Goal: Task Accomplishment & Management: Use online tool/utility

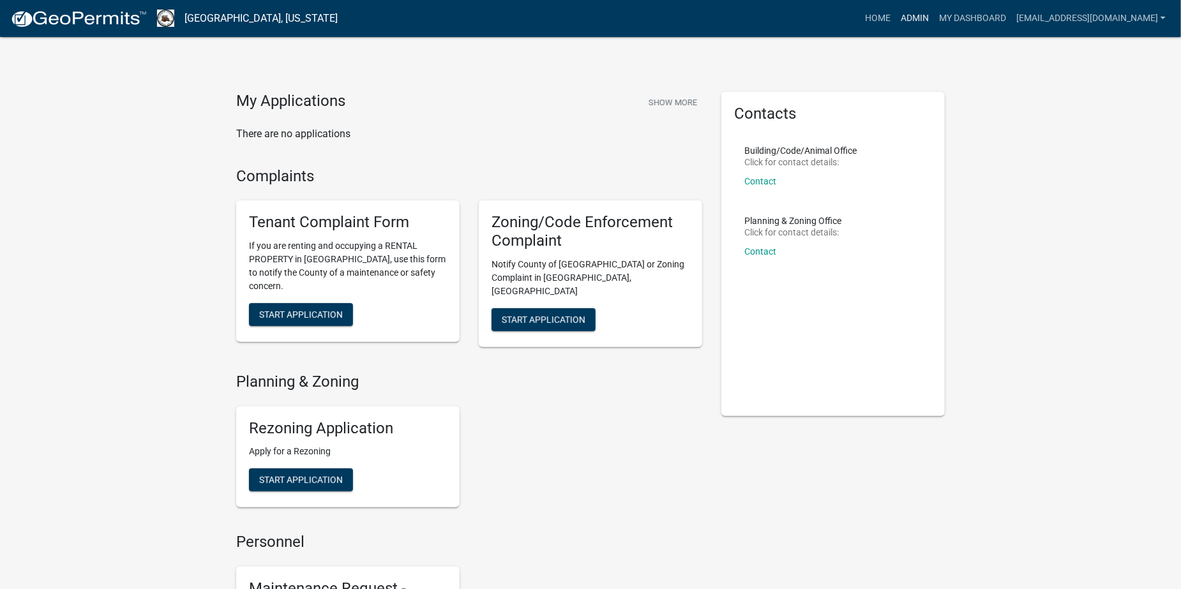
click at [934, 18] on link "Admin" at bounding box center [915, 18] width 38 height 24
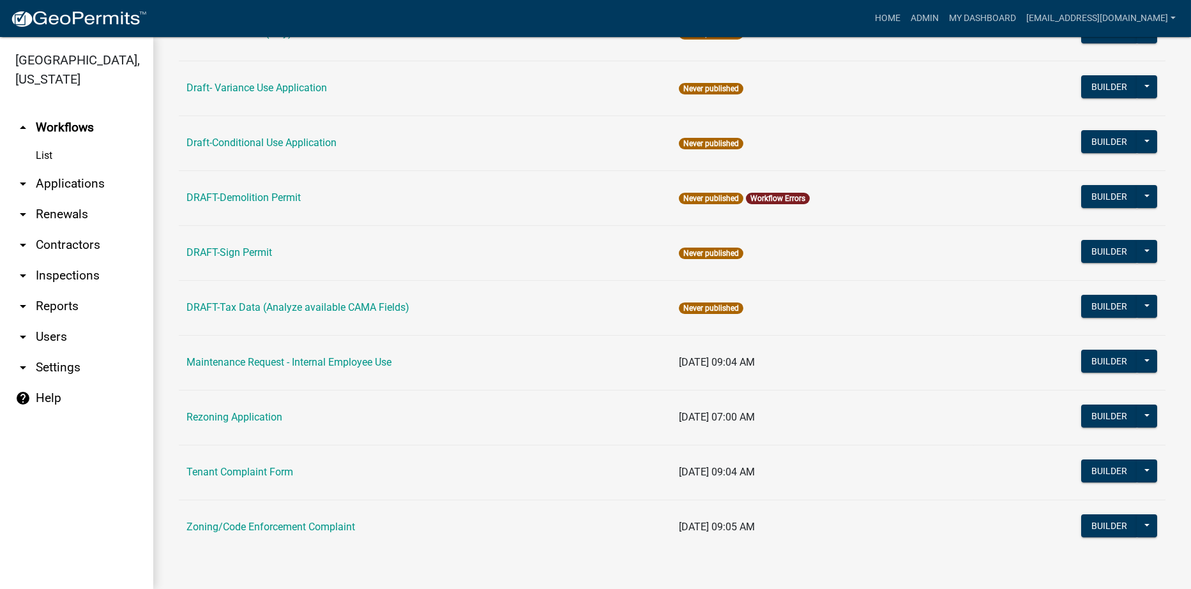
scroll to position [261, 0]
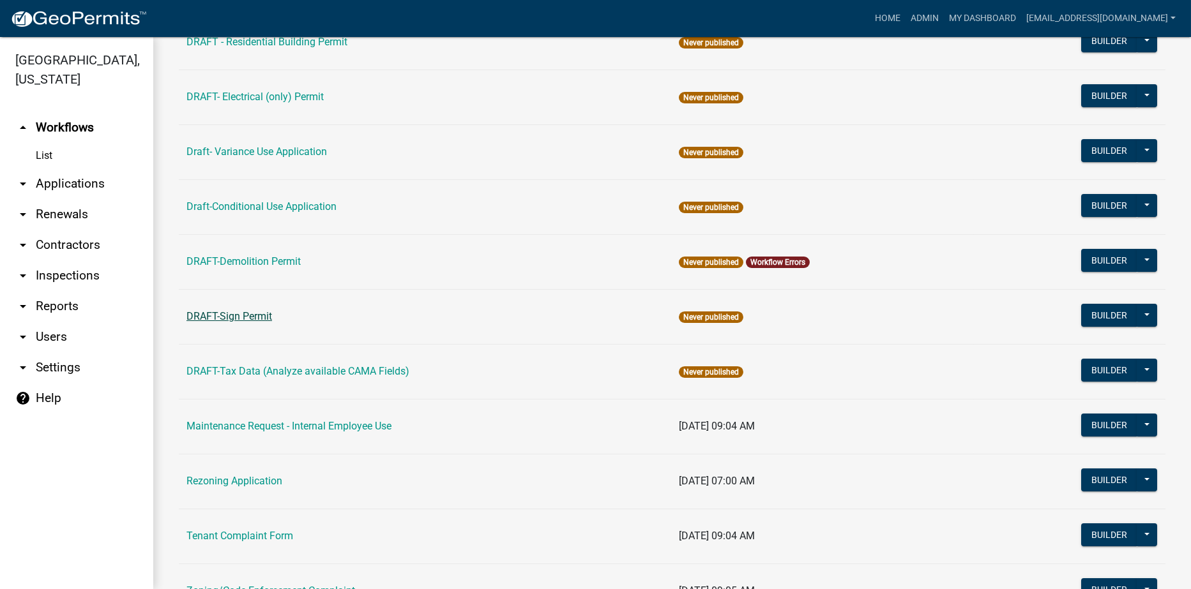
click at [247, 318] on link "DRAFT-Sign Permit" at bounding box center [229, 316] width 86 height 12
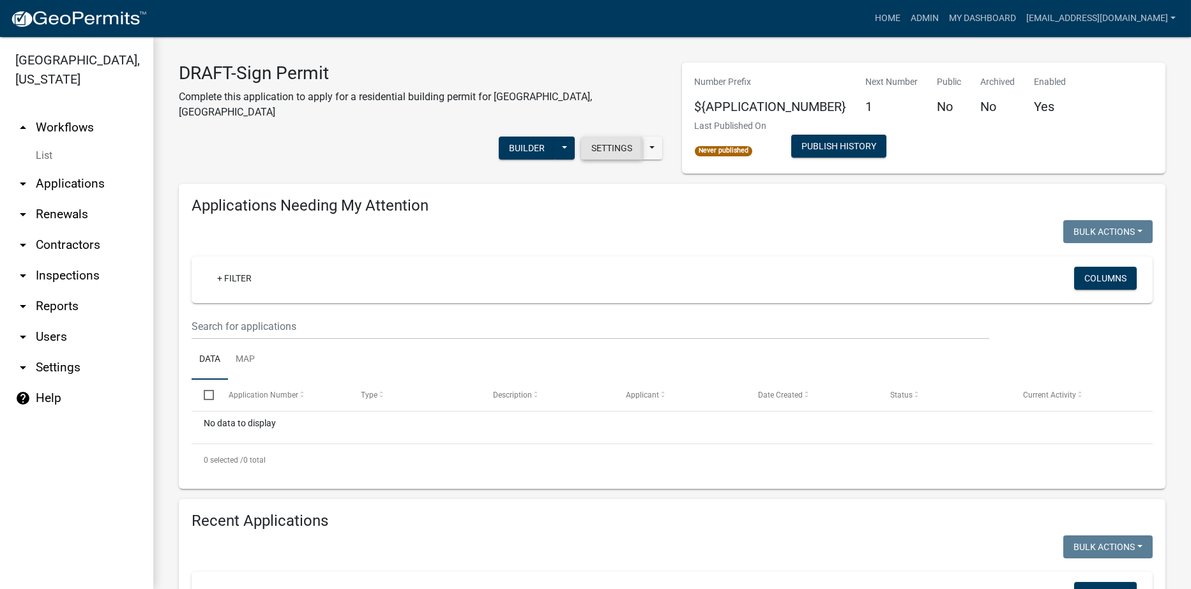
click at [598, 137] on button "Settings" at bounding box center [611, 148] width 61 height 23
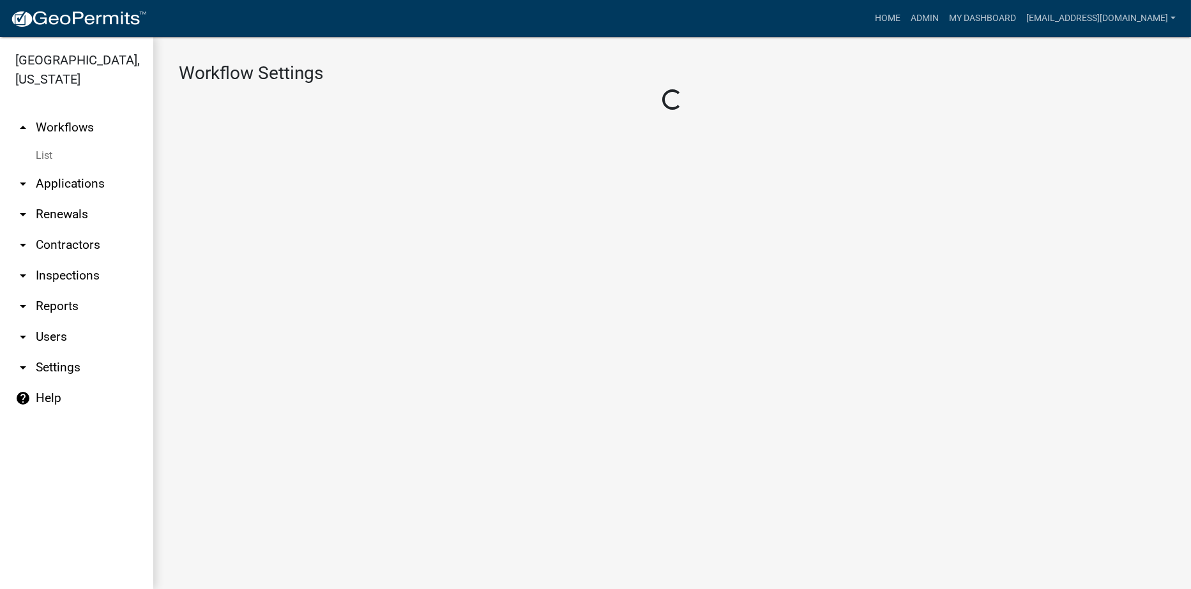
select select "1"
select select "7670adba-a95f-4cb1-9c24-effdf5e7eb9d"
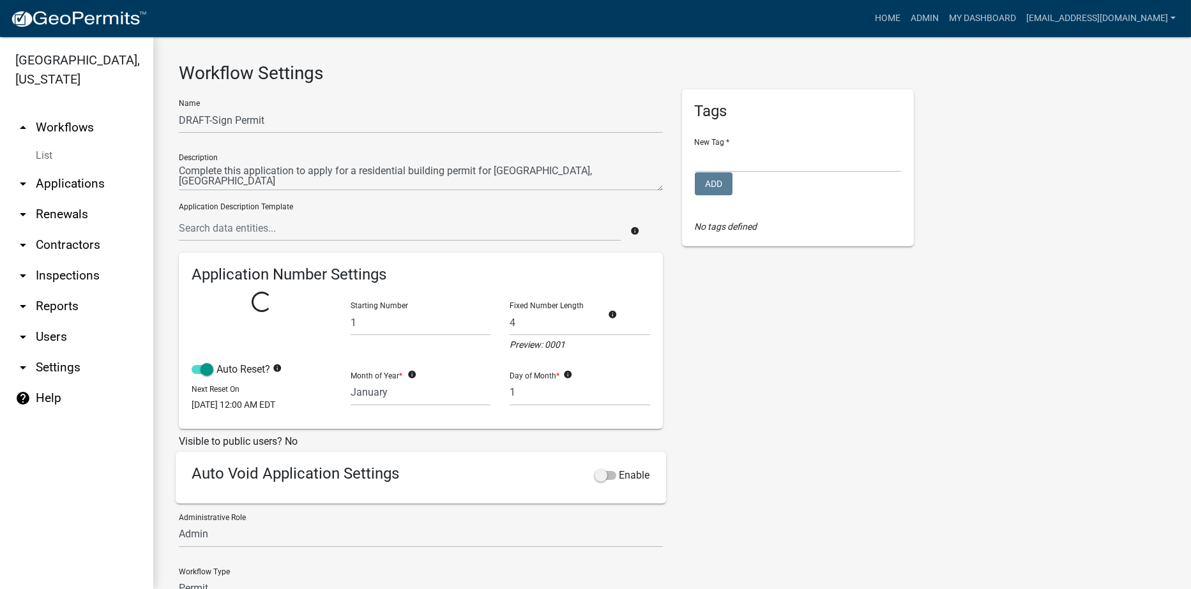
select select
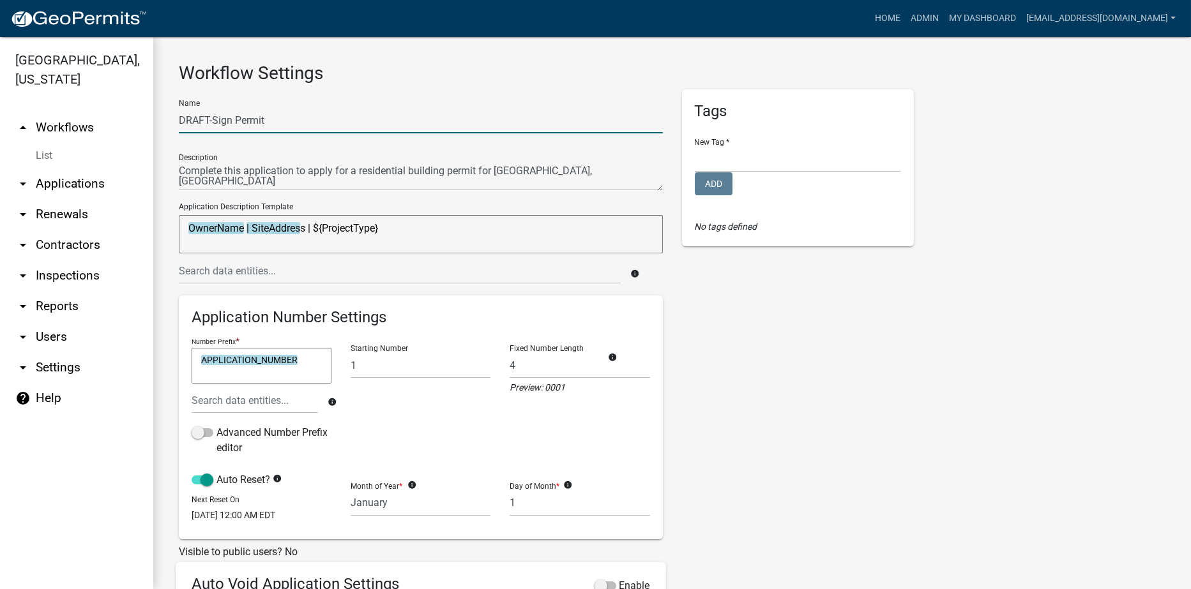
click at [212, 120] on input "DRAFT-Sign Permit" at bounding box center [421, 120] width 484 height 26
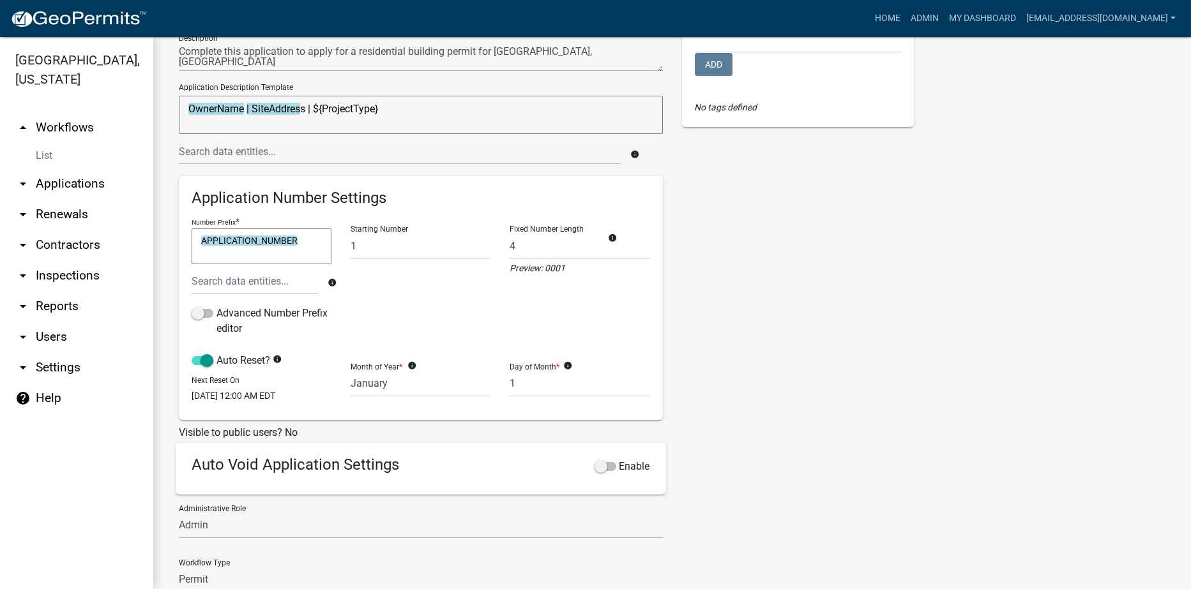
scroll to position [240, 0]
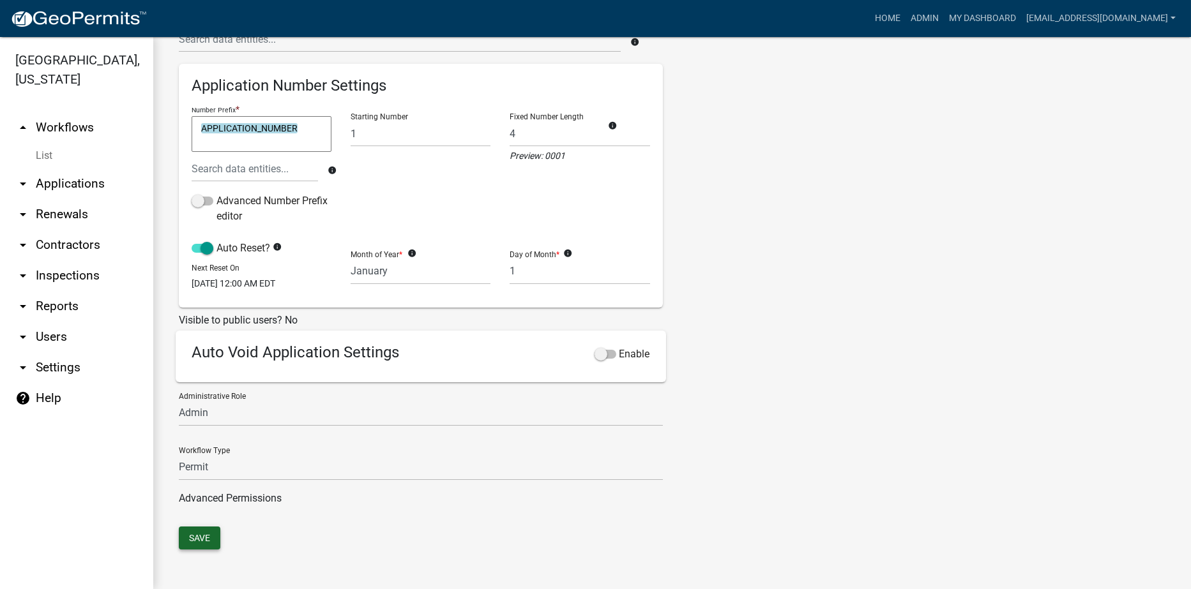
type input "Sign Permit"
click at [191, 537] on button "Save" at bounding box center [200, 538] width 42 height 23
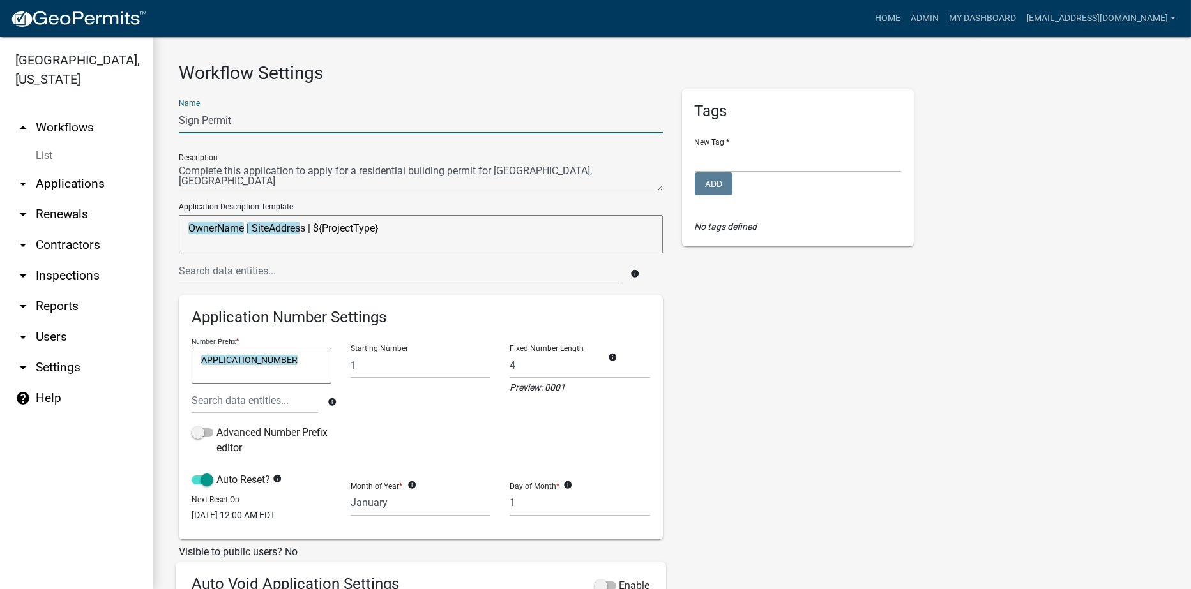
click at [234, 121] on input "Sign Permit" at bounding box center [421, 120] width 484 height 26
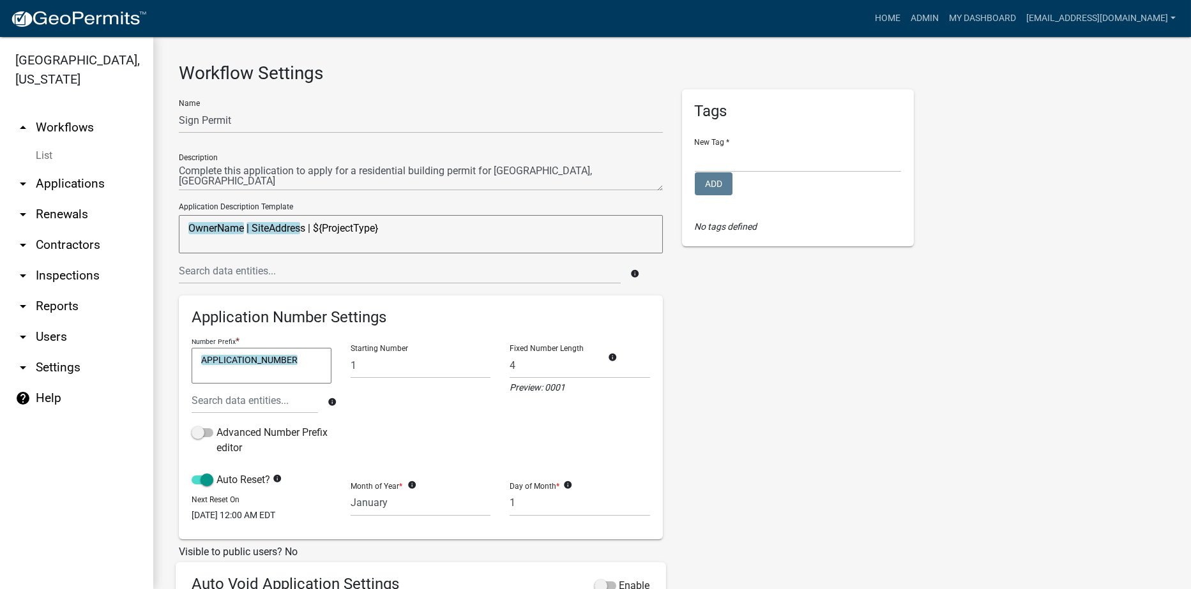
click at [68, 128] on link "arrow_drop_up Workflows" at bounding box center [76, 127] width 153 height 31
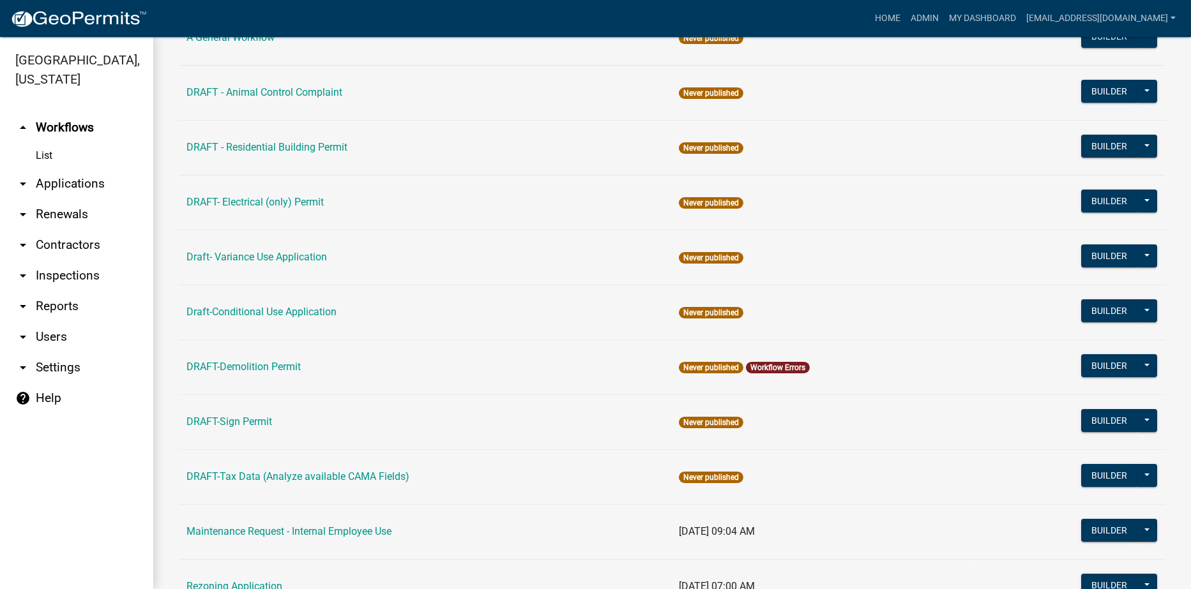
scroll to position [133, 0]
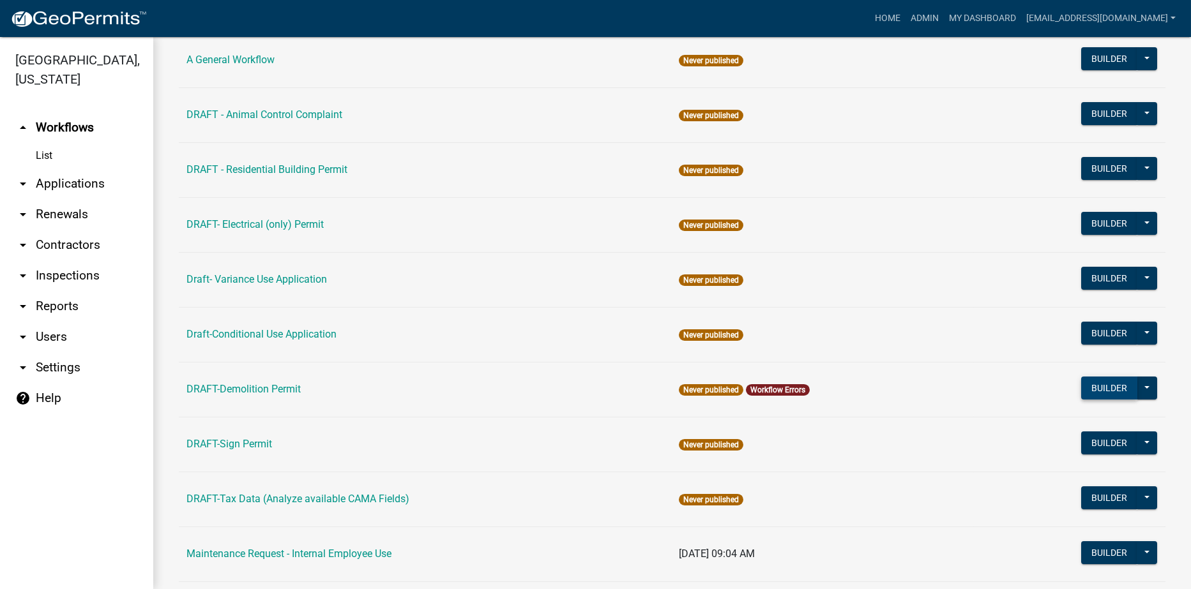
click at [1087, 383] on button "Builder" at bounding box center [1109, 388] width 56 height 23
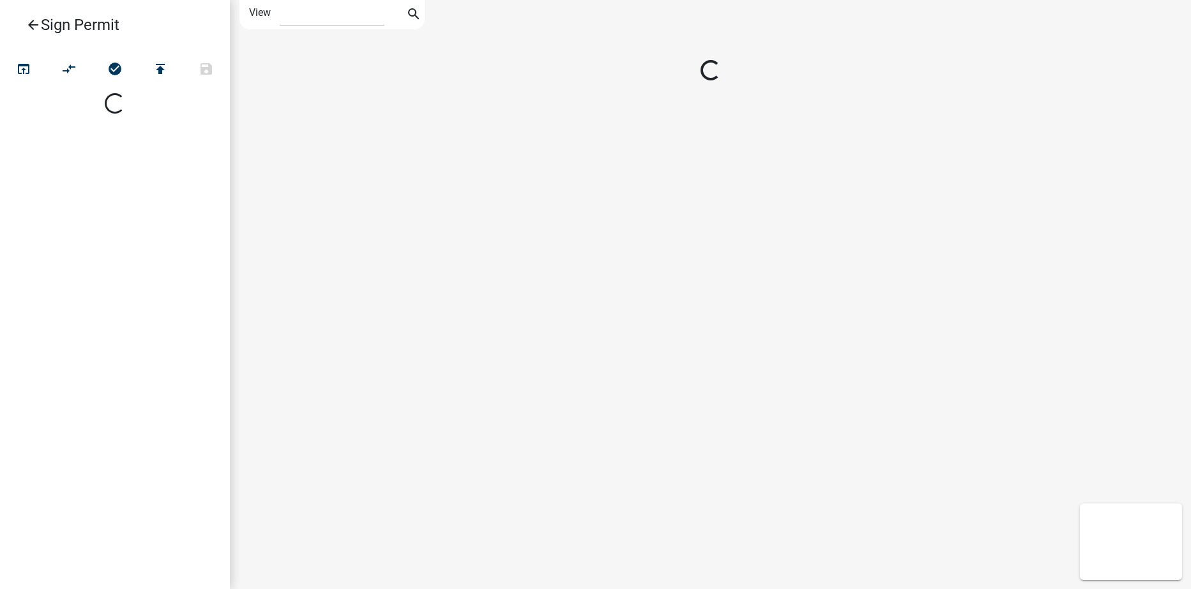
select select "1"
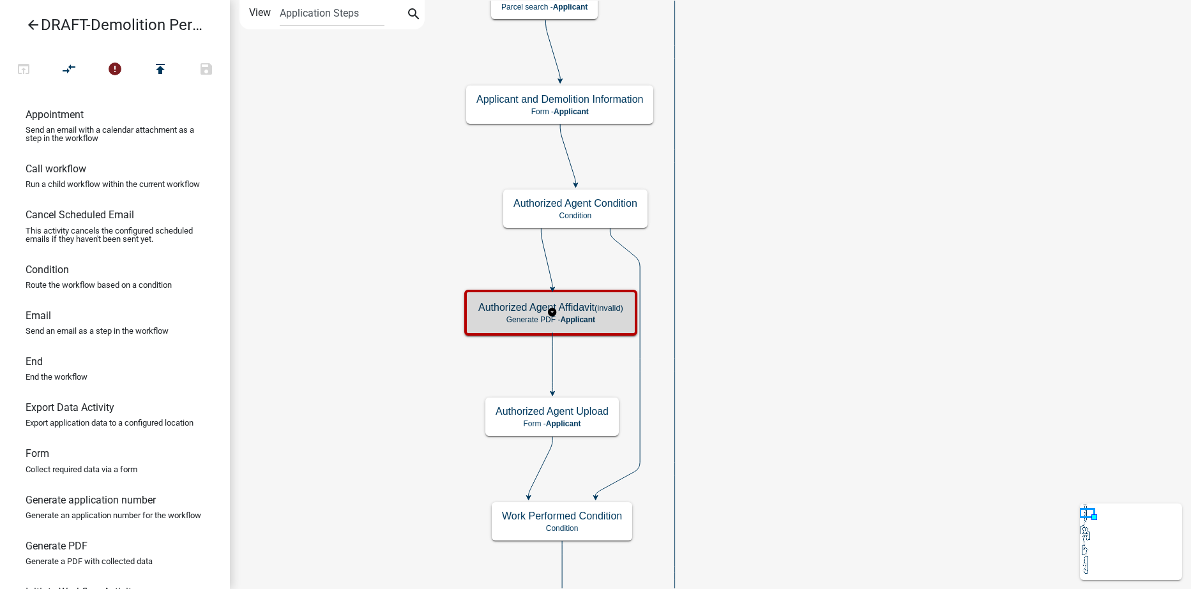
click at [591, 309] on h5 "Authorized Agent Affidavit (invalid)" at bounding box center [550, 307] width 145 height 12
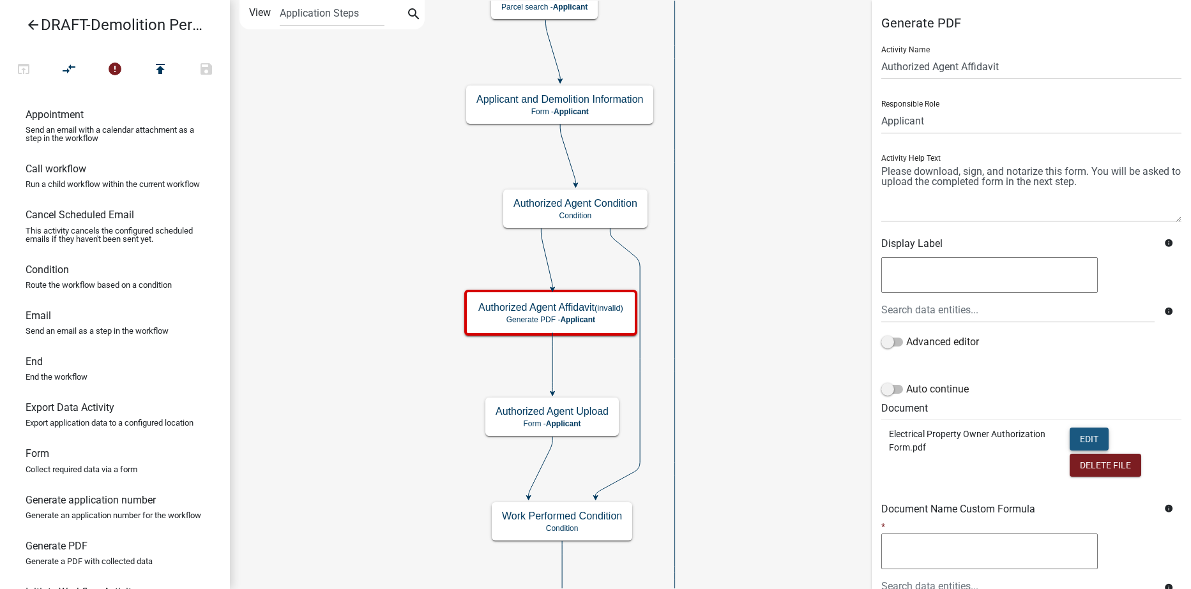
click at [1080, 440] on button "Edit" at bounding box center [1089, 439] width 39 height 23
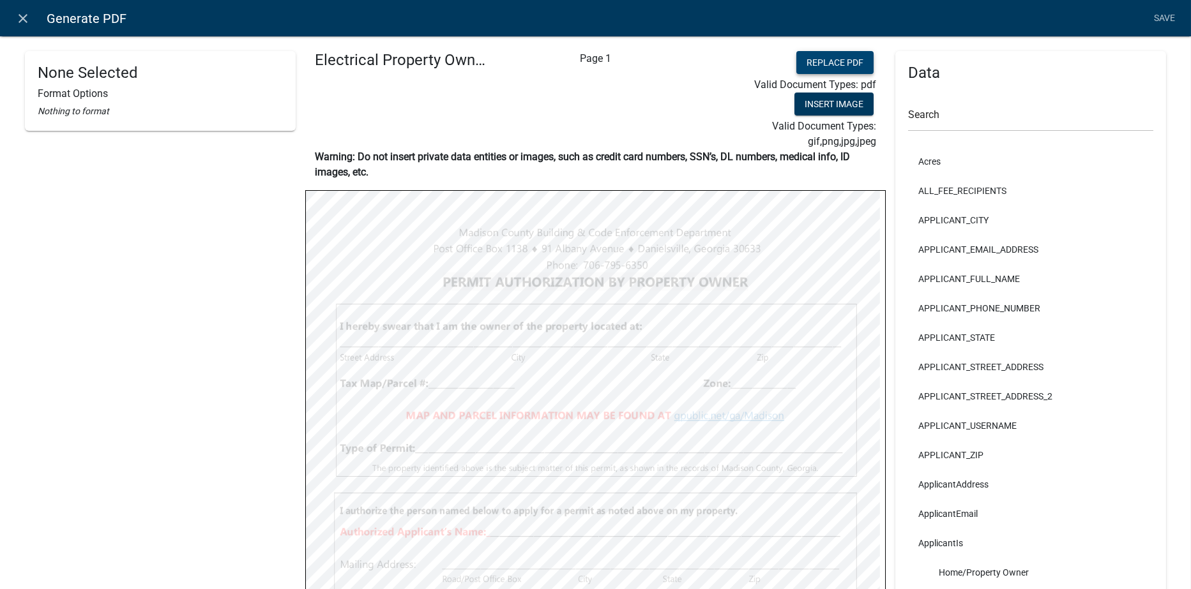
click at [830, 57] on button "Replace PDF" at bounding box center [834, 62] width 77 height 23
click at [1165, 13] on link "Save" at bounding box center [1165, 18] width 32 height 24
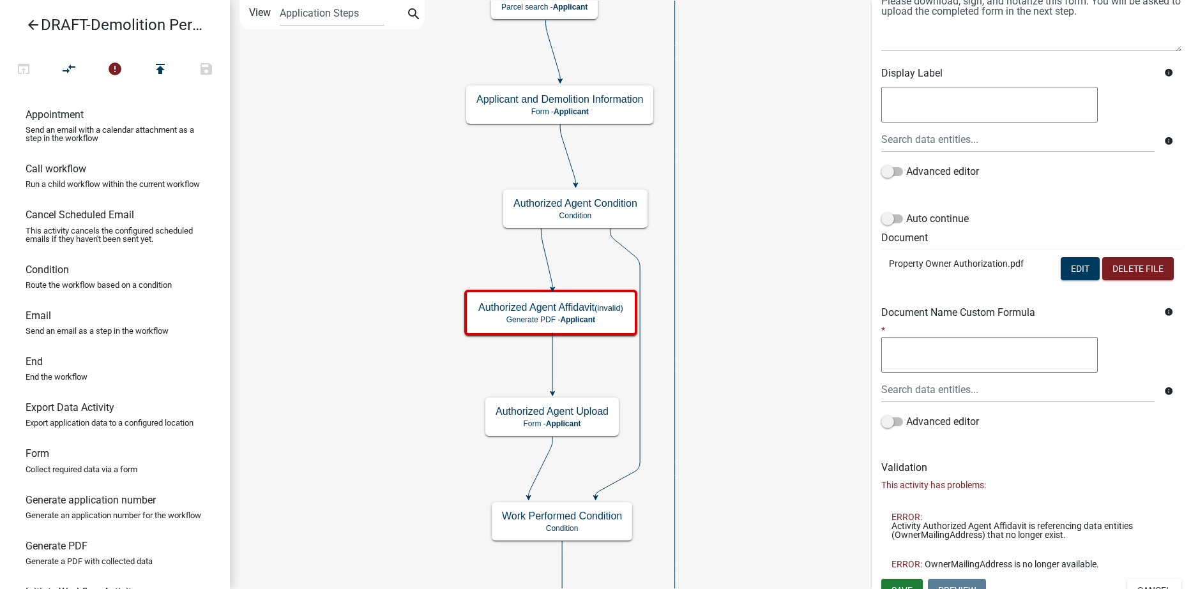
scroll to position [186, 0]
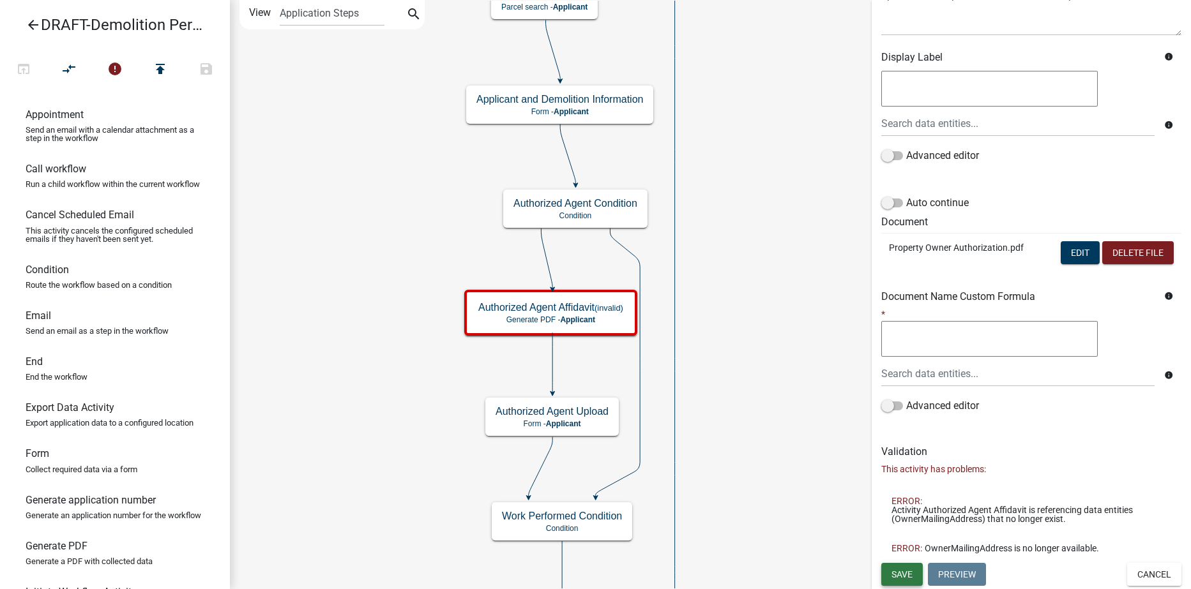
click at [904, 576] on span "Save" at bounding box center [902, 574] width 21 height 10
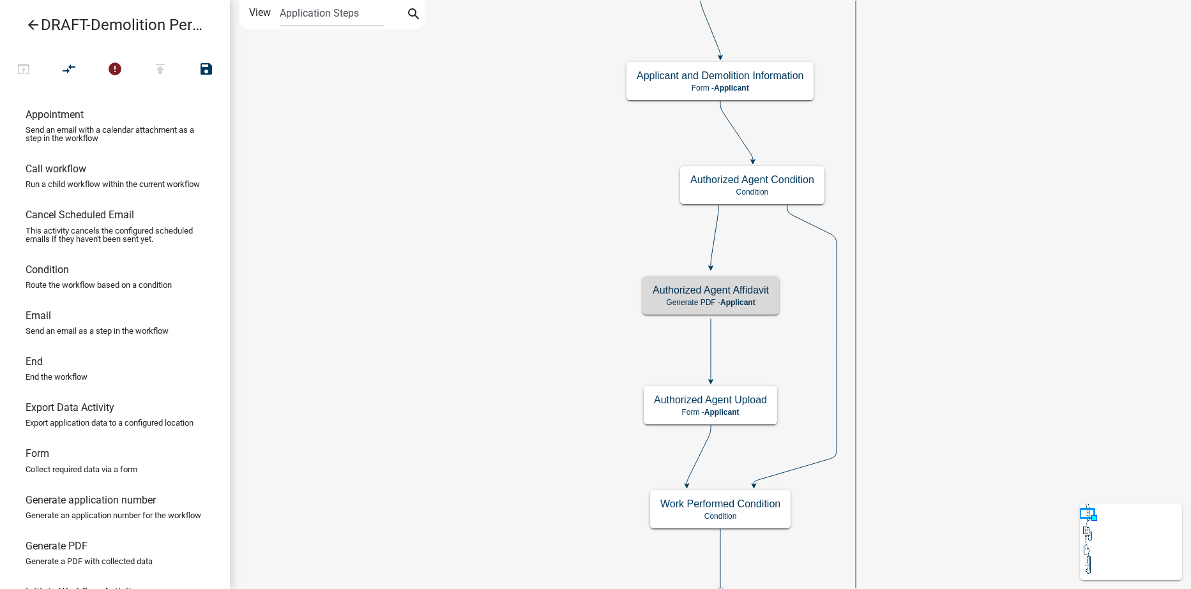
scroll to position [0, 0]
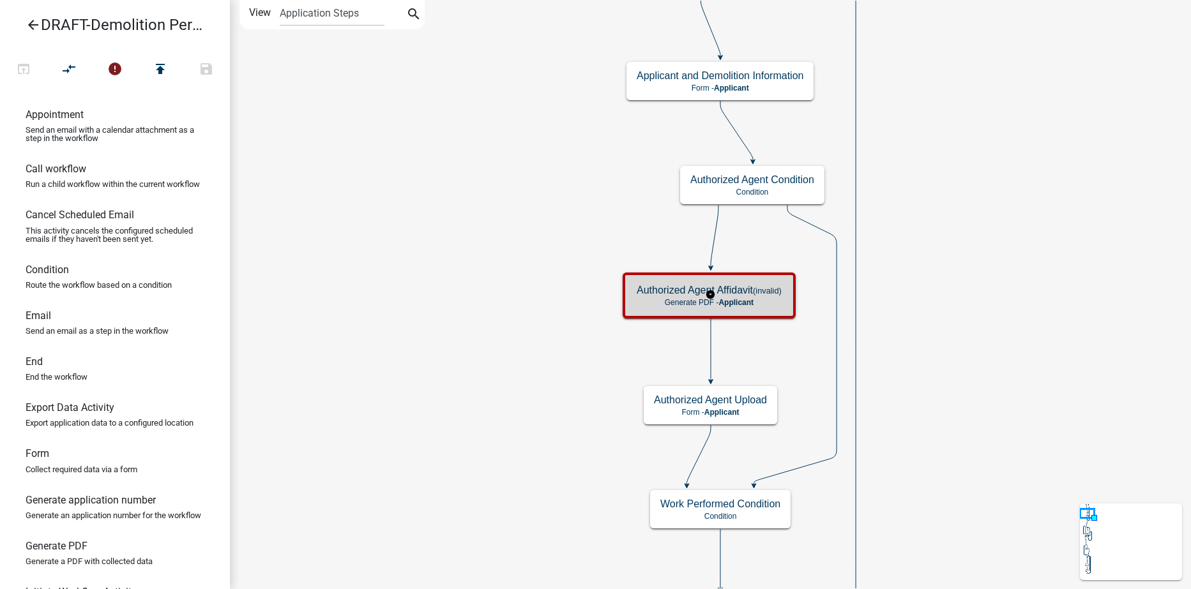
click at [768, 294] on small "(invalid)" at bounding box center [767, 291] width 29 height 10
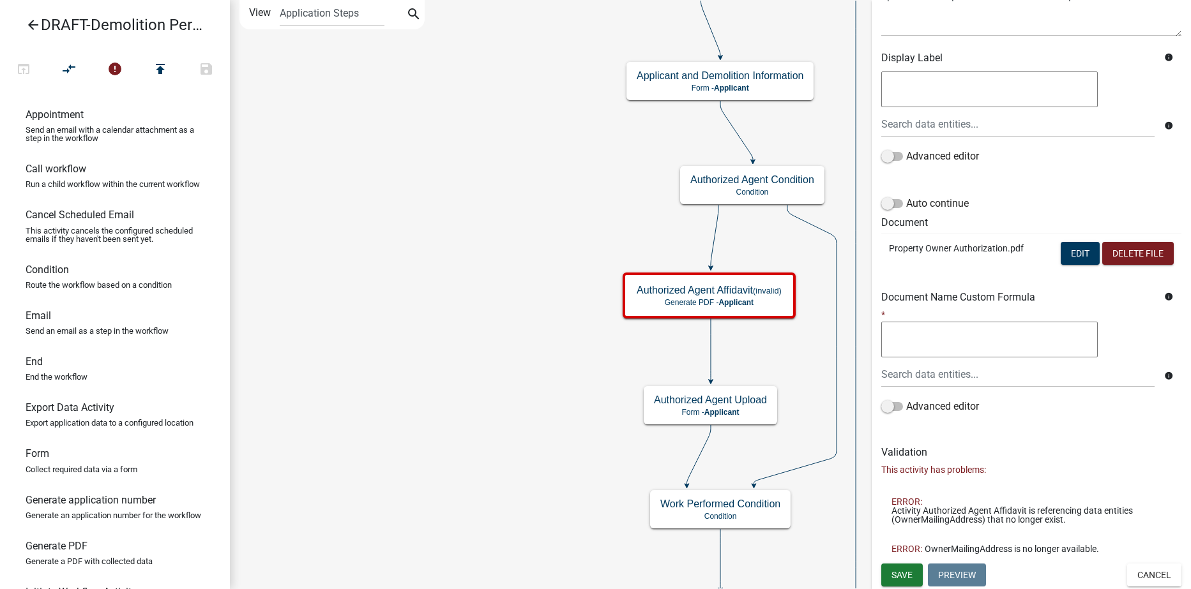
scroll to position [186, 0]
click at [1061, 252] on button "Edit" at bounding box center [1080, 252] width 39 height 23
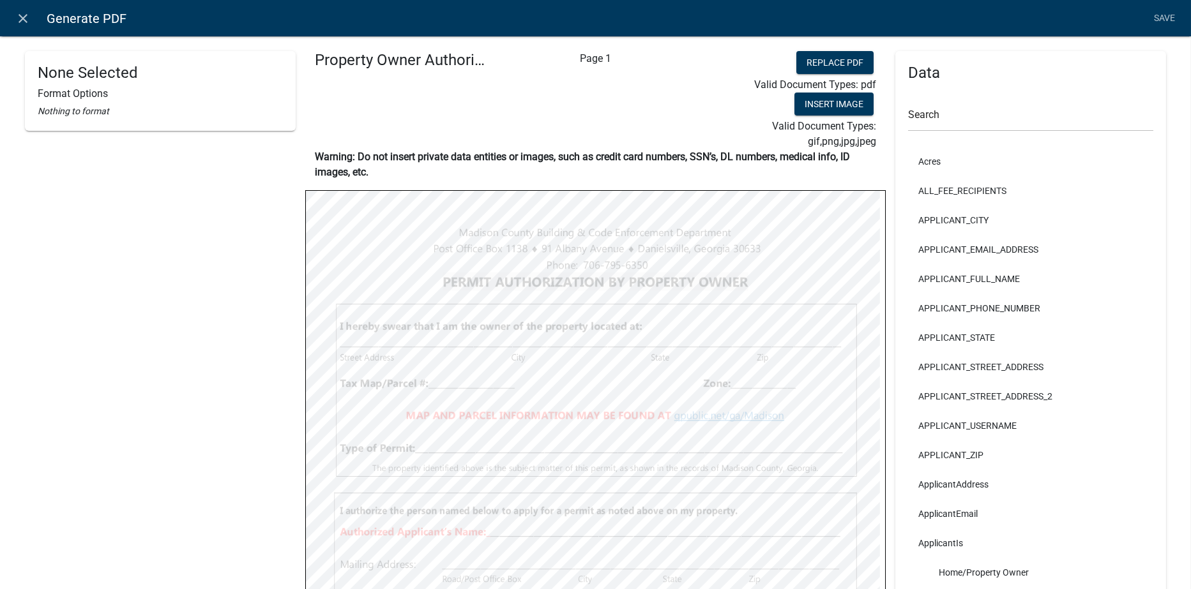
select select
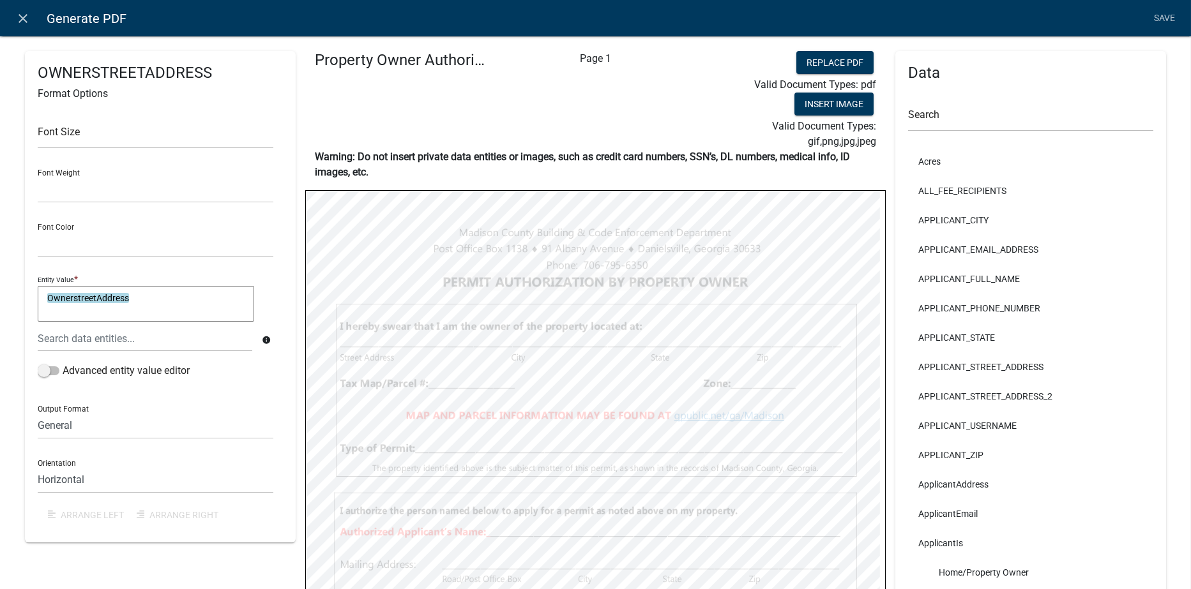
select select
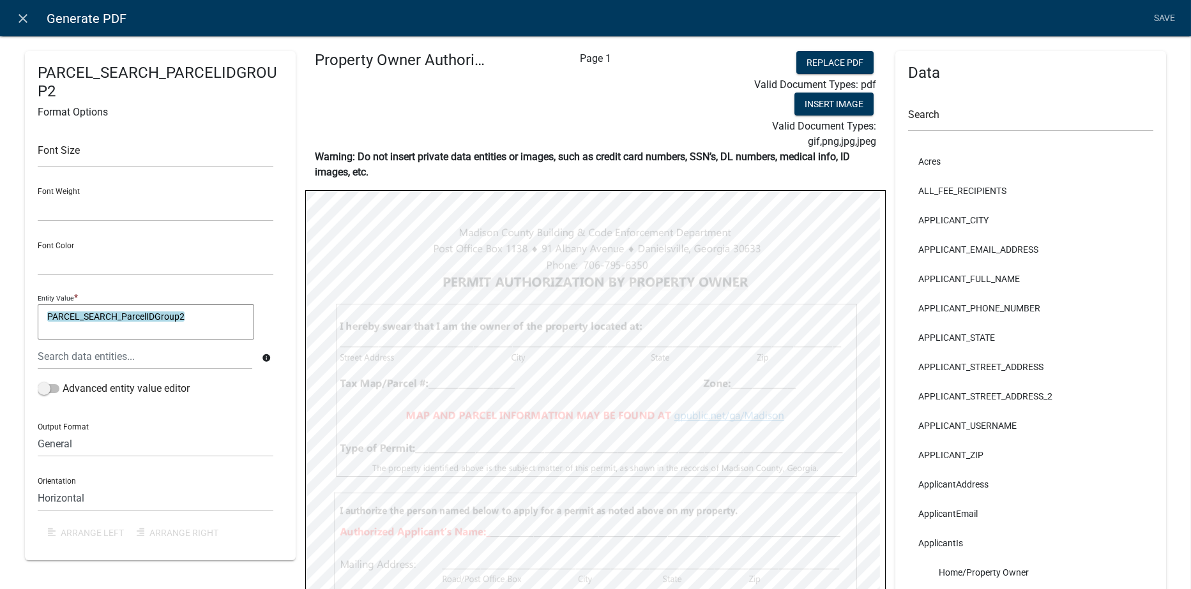
select select
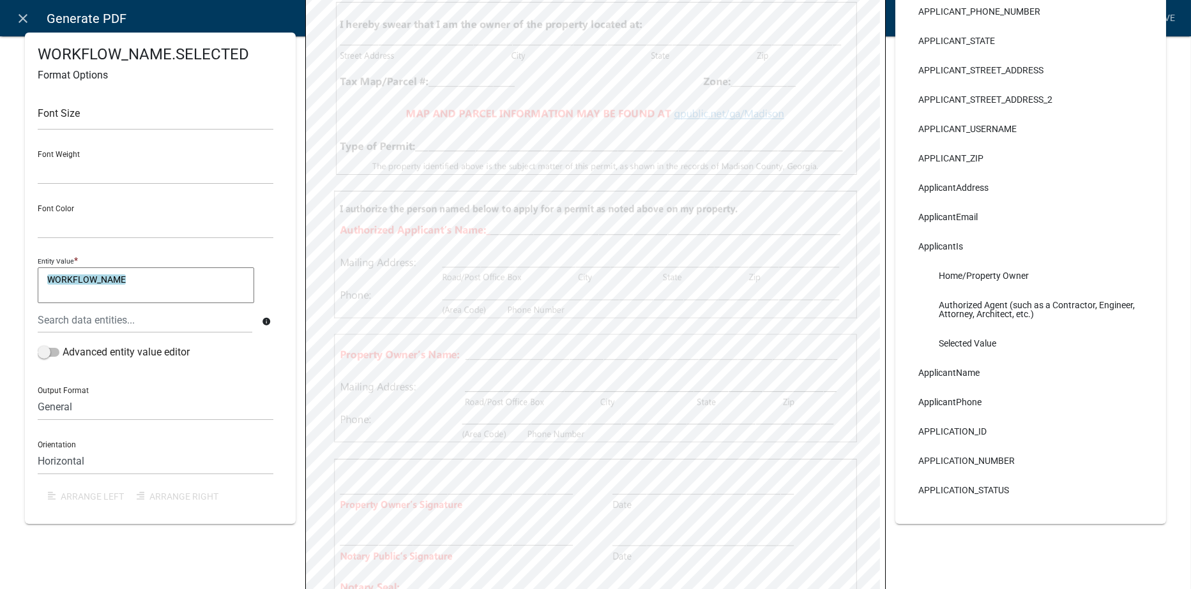
scroll to position [319, 0]
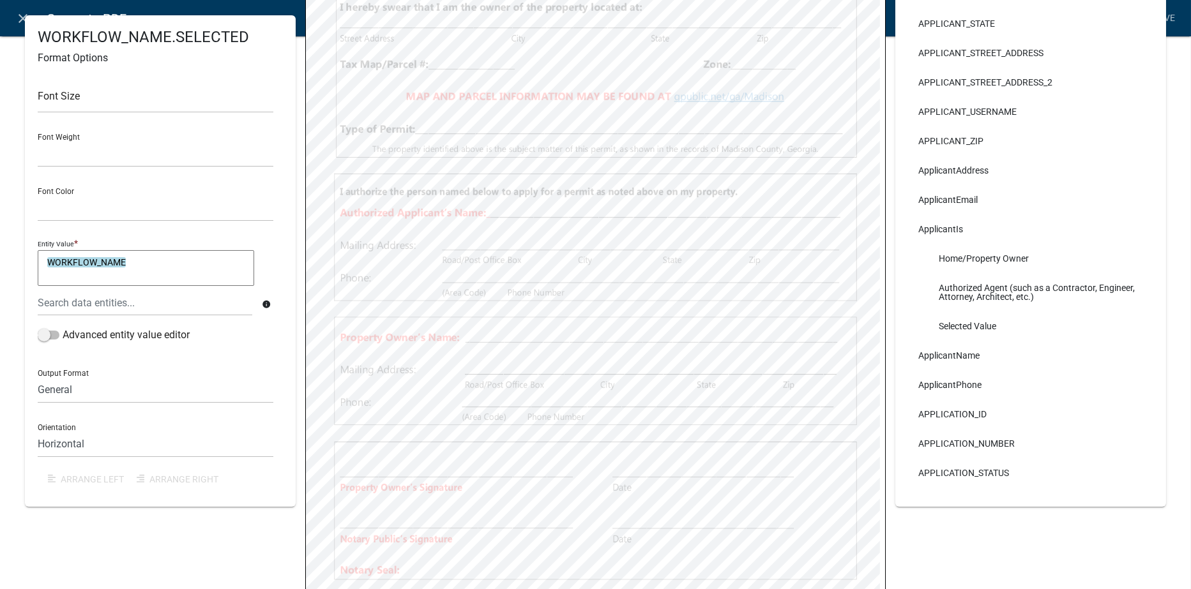
select select
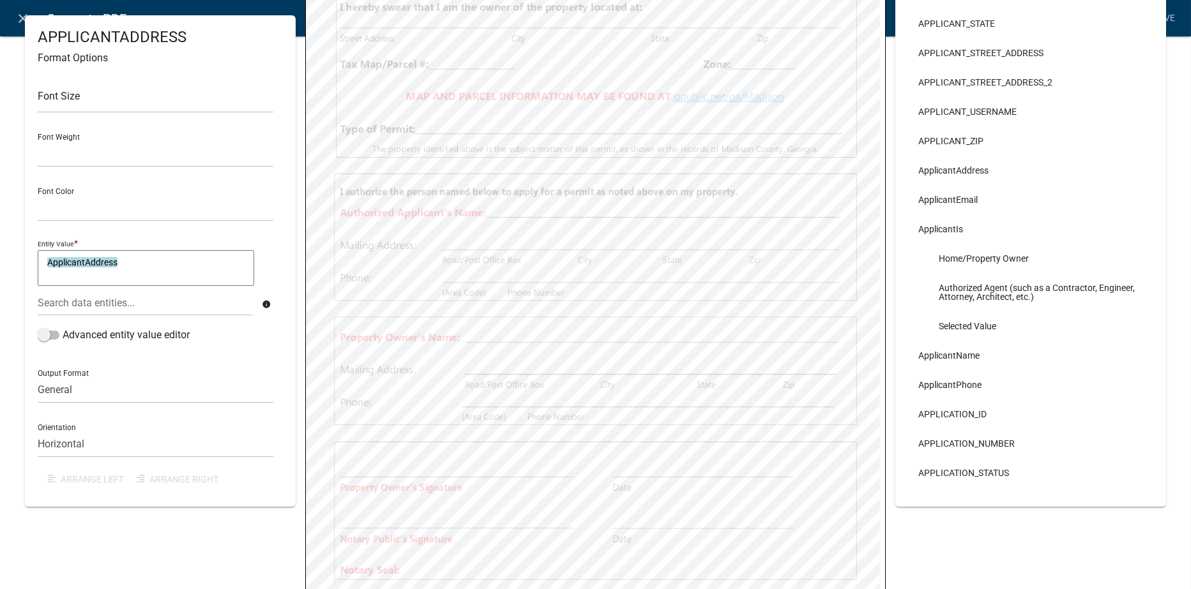
select select
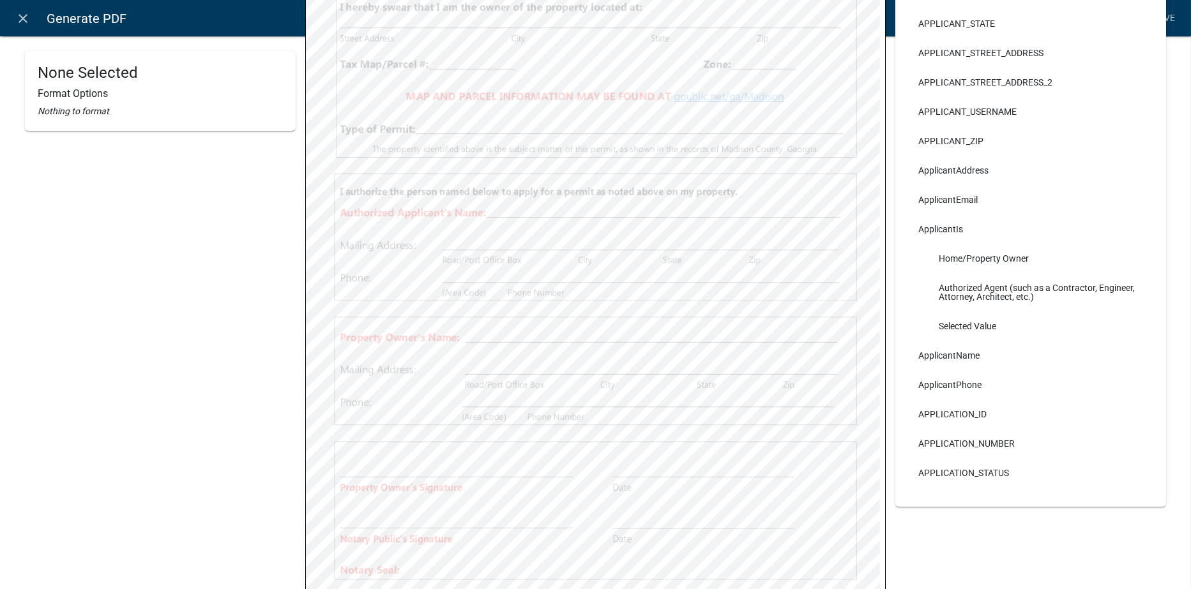
select select
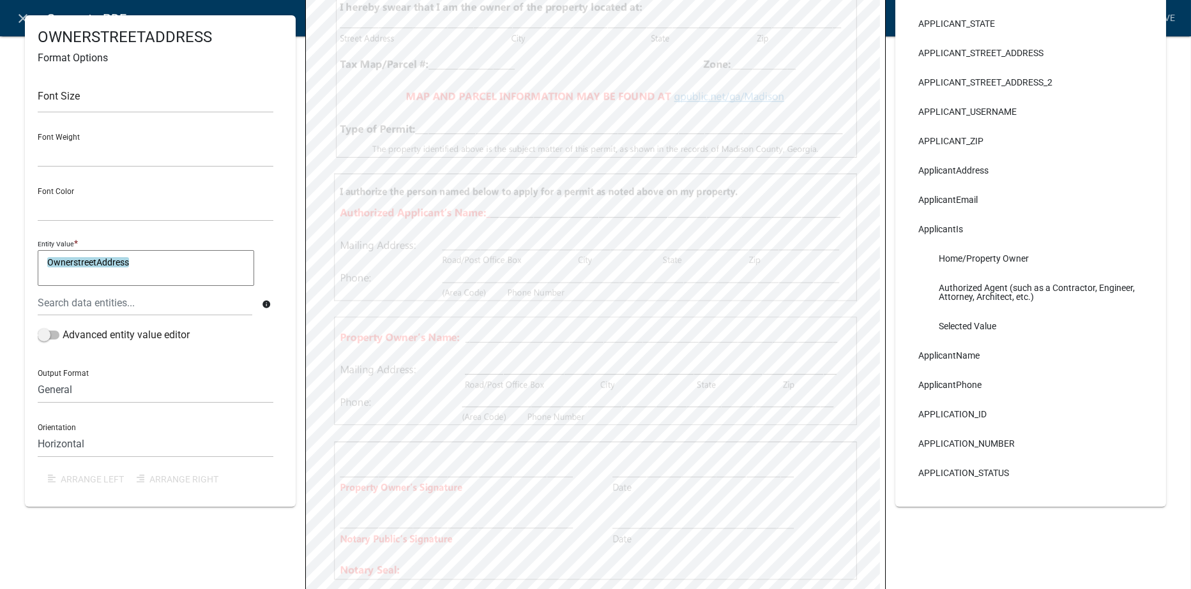
select select
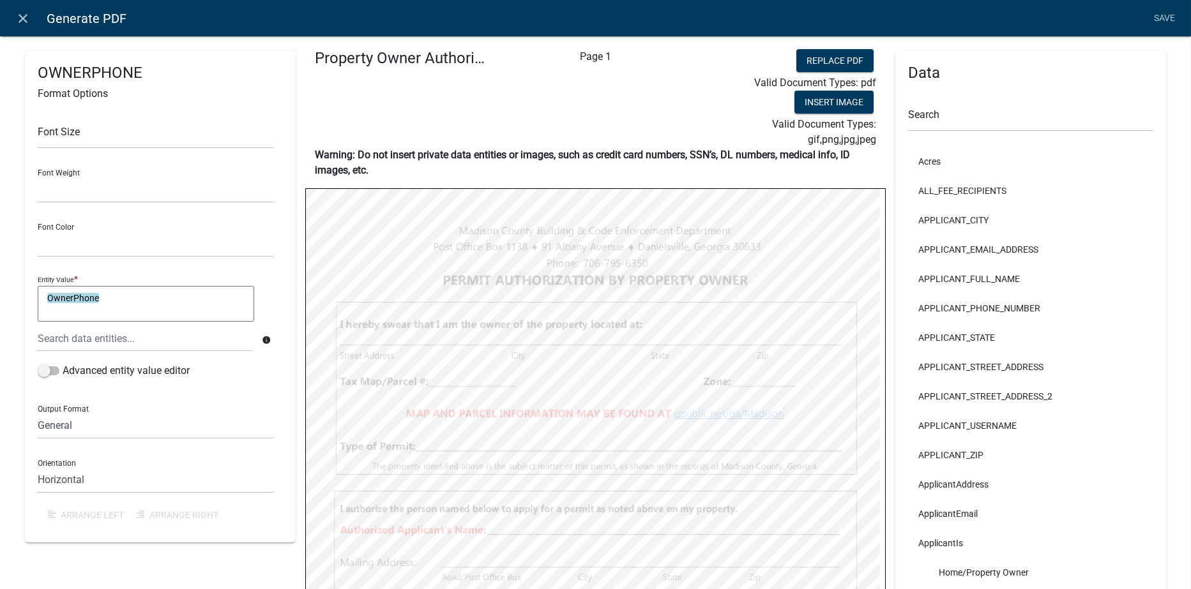
scroll to position [0, 0]
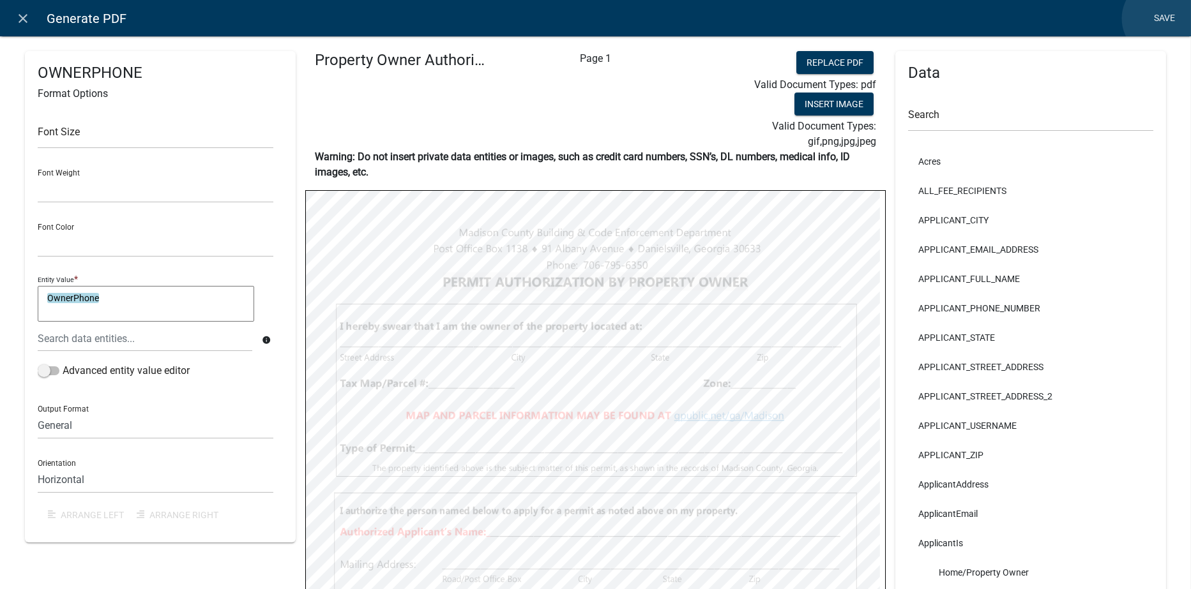
click at [1162, 18] on link "Save" at bounding box center [1165, 18] width 32 height 24
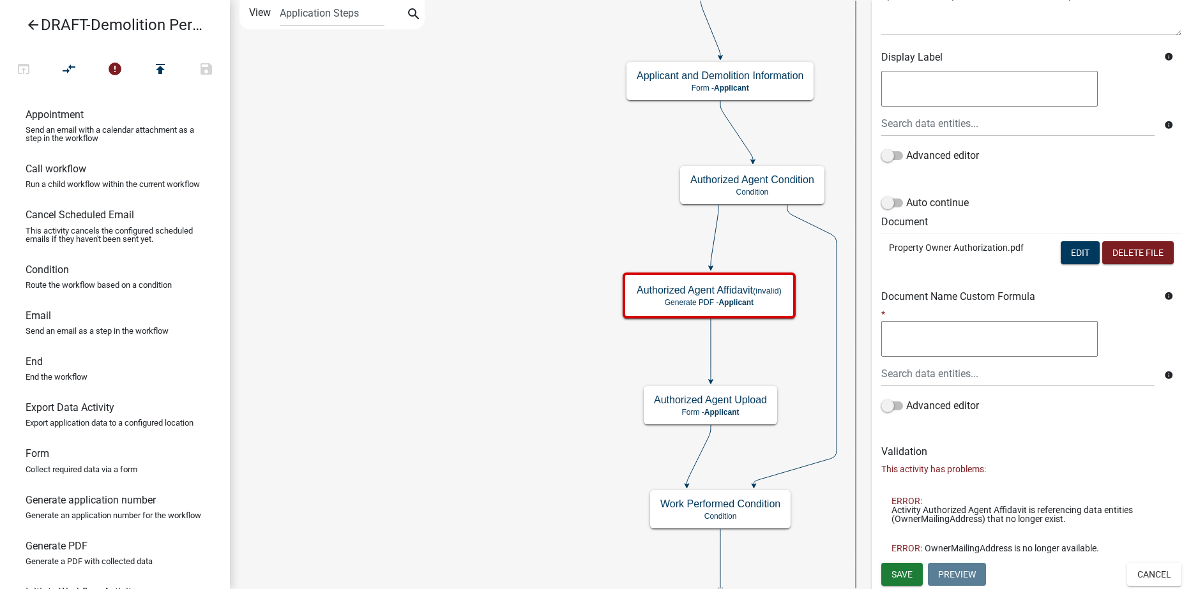
scroll to position [186, 0]
click at [1067, 250] on button "Edit" at bounding box center [1080, 252] width 39 height 23
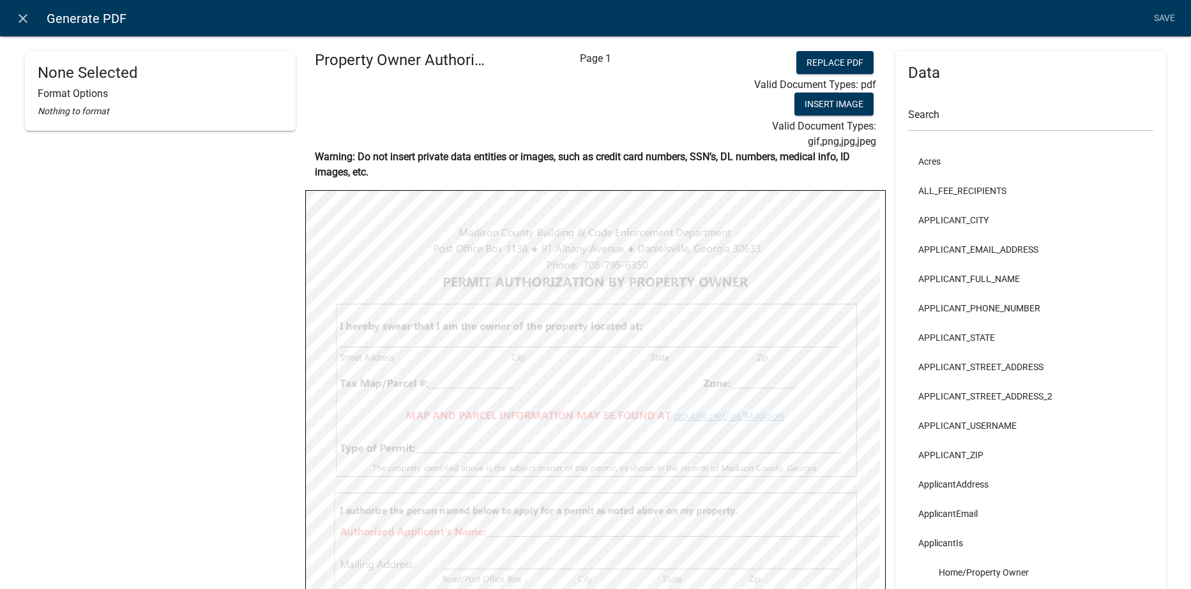
select select
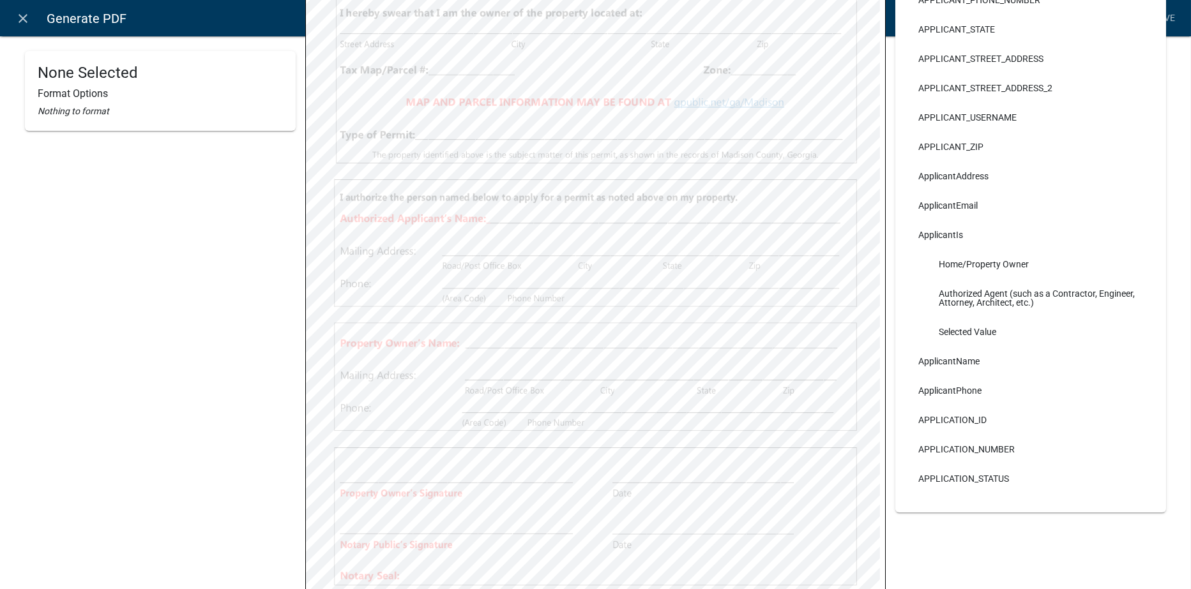
scroll to position [319, 0]
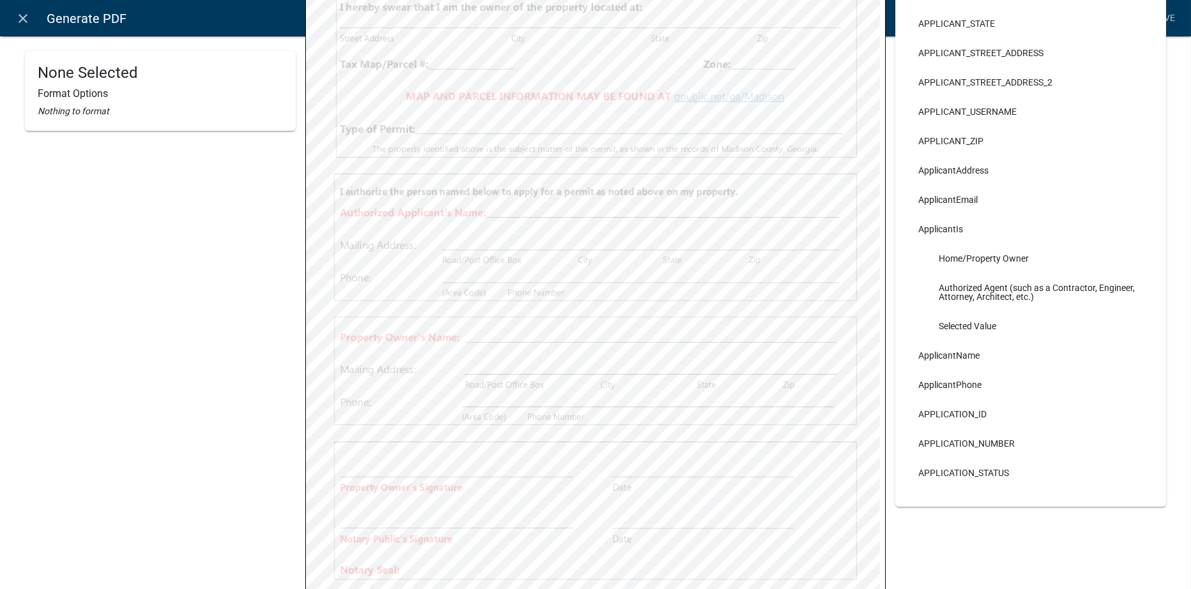
select select
click at [1163, 15] on link "Save" at bounding box center [1165, 18] width 32 height 24
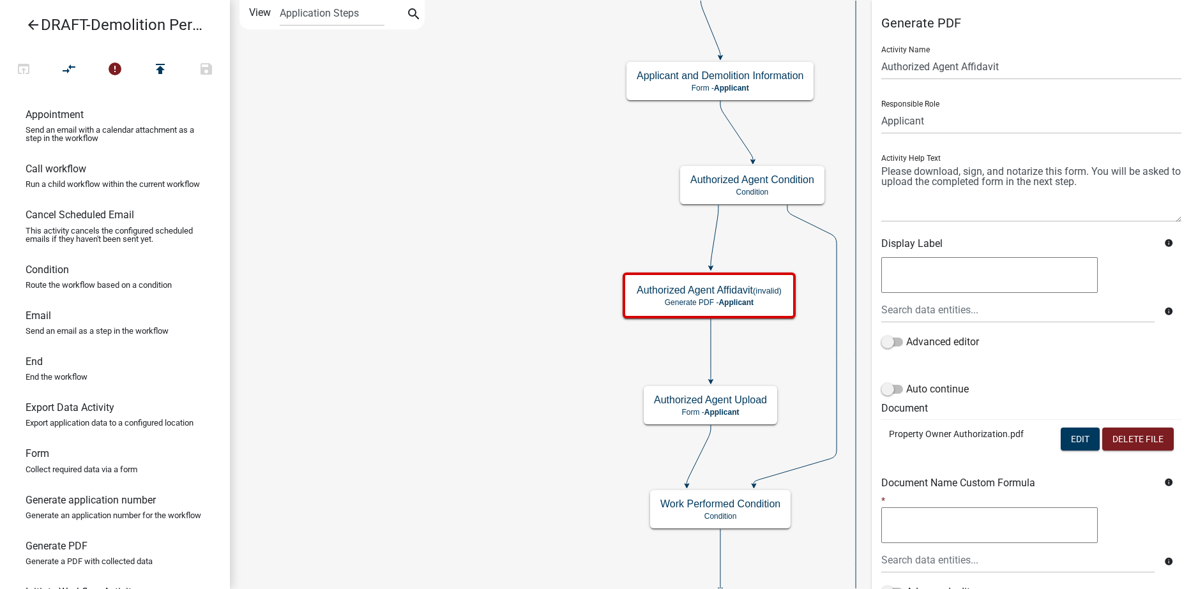
scroll to position [186, 0]
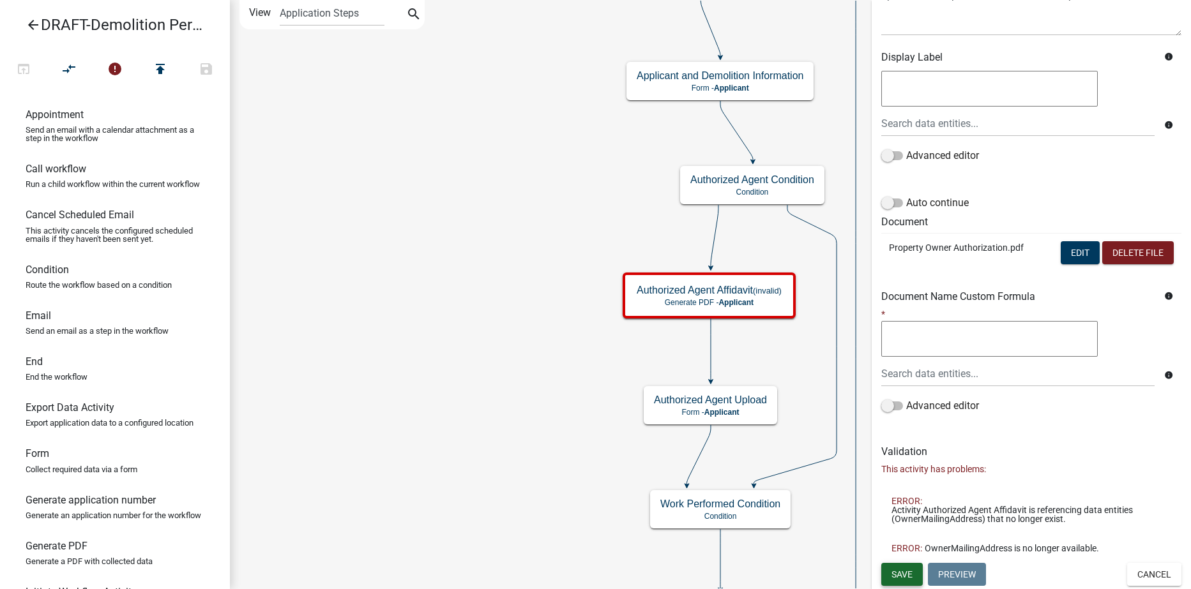
click at [897, 579] on span "Save" at bounding box center [902, 574] width 21 height 10
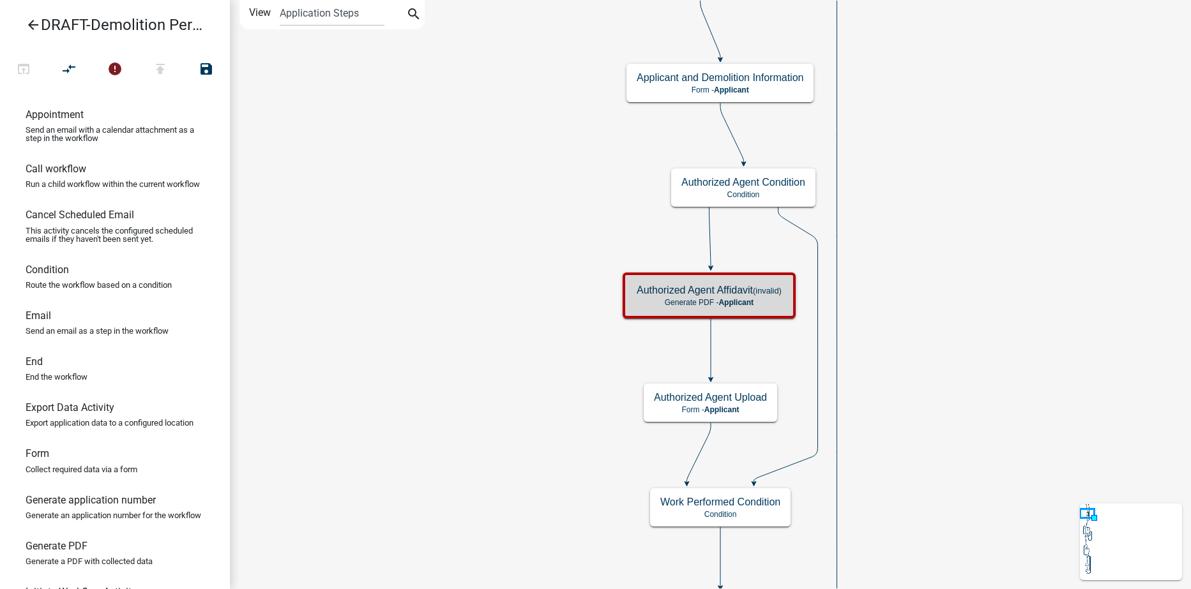
scroll to position [0, 0]
click at [774, 299] on p "Generate PDF - Applicant" at bounding box center [709, 302] width 145 height 9
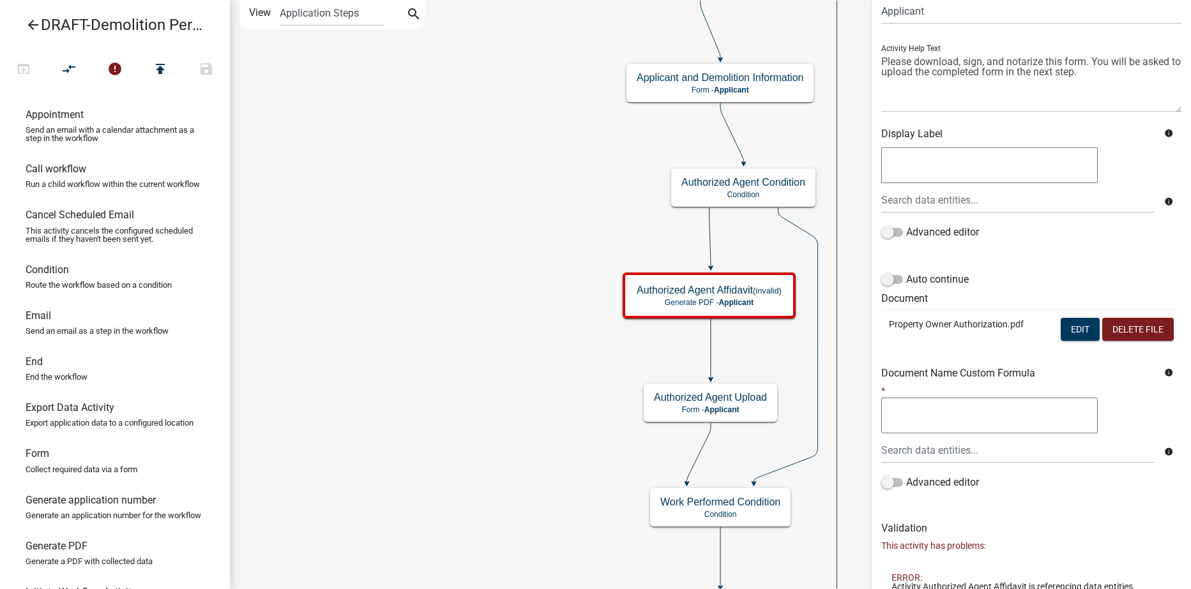
scroll to position [186, 0]
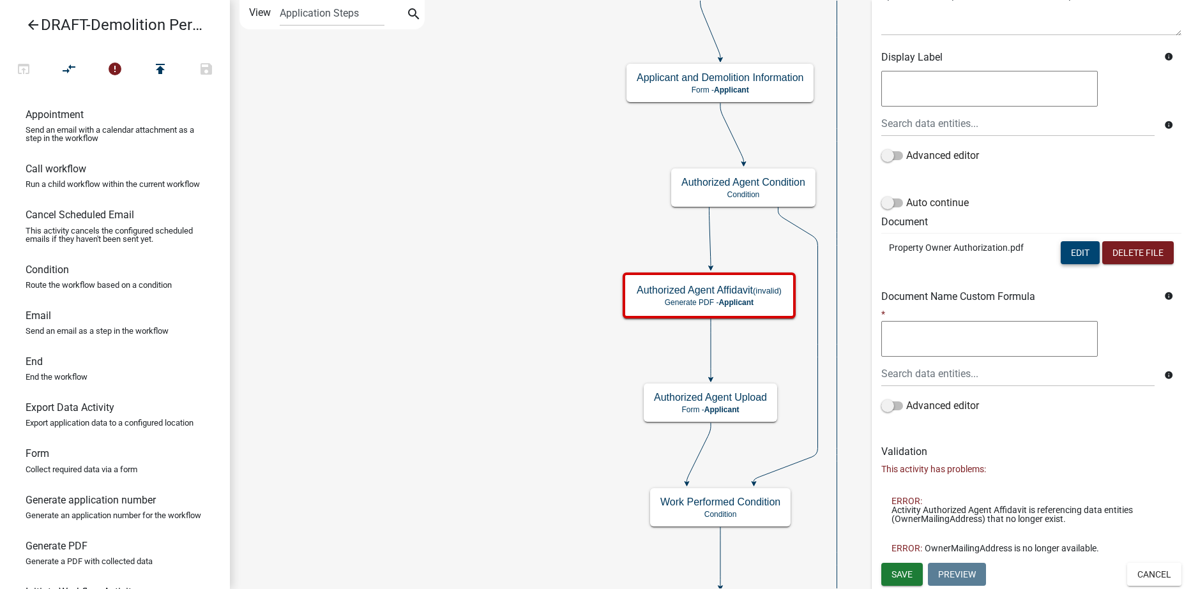
click at [1066, 248] on button "Edit" at bounding box center [1080, 252] width 39 height 23
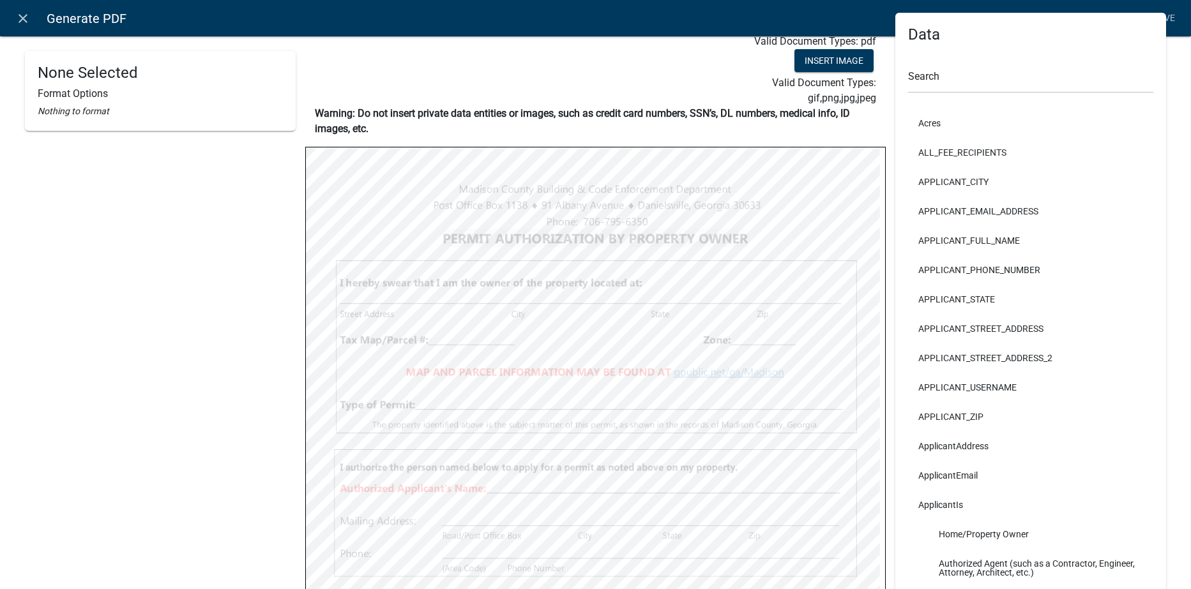
scroll to position [64, 0]
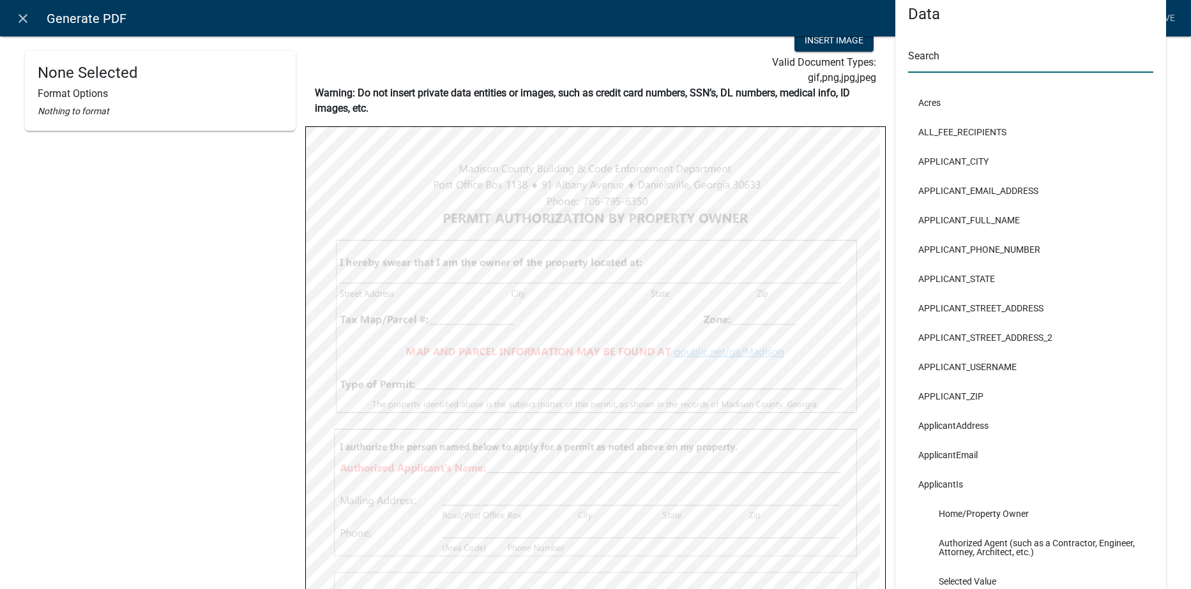
click at [951, 65] on input "text" at bounding box center [1030, 60] width 245 height 26
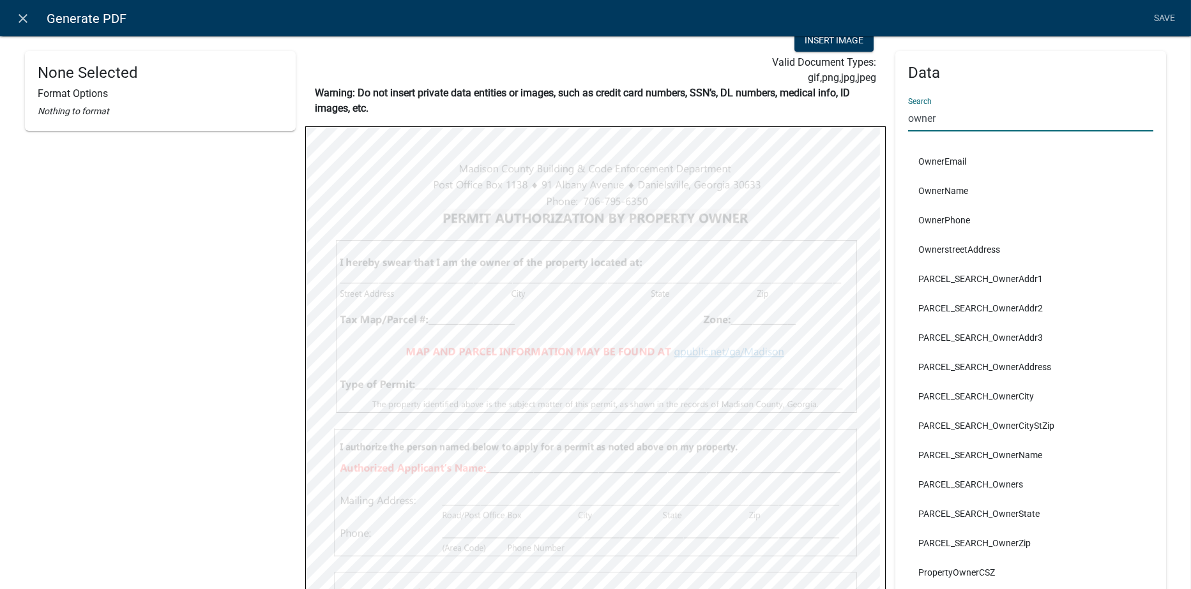
type input "owner"
select select
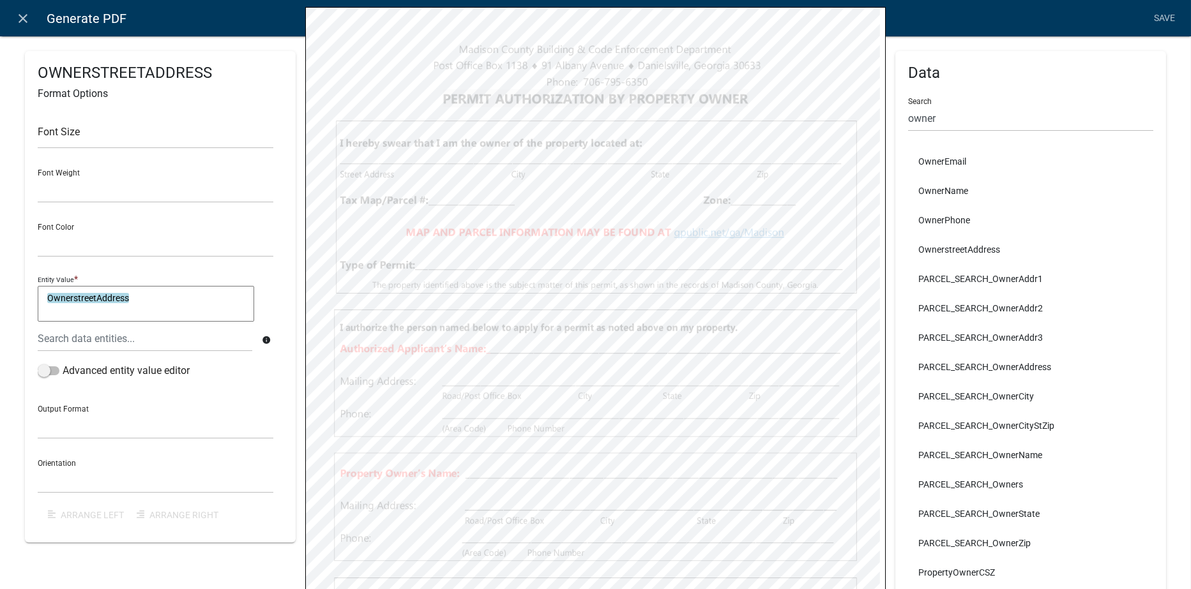
scroll to position [192, 0]
select select
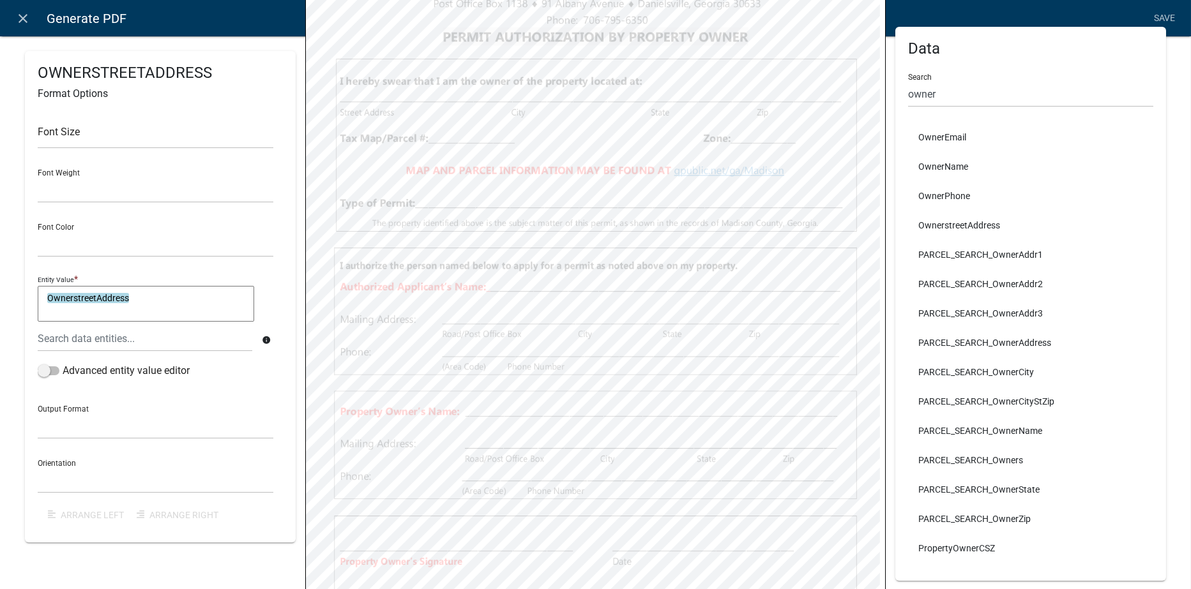
scroll to position [0, 0]
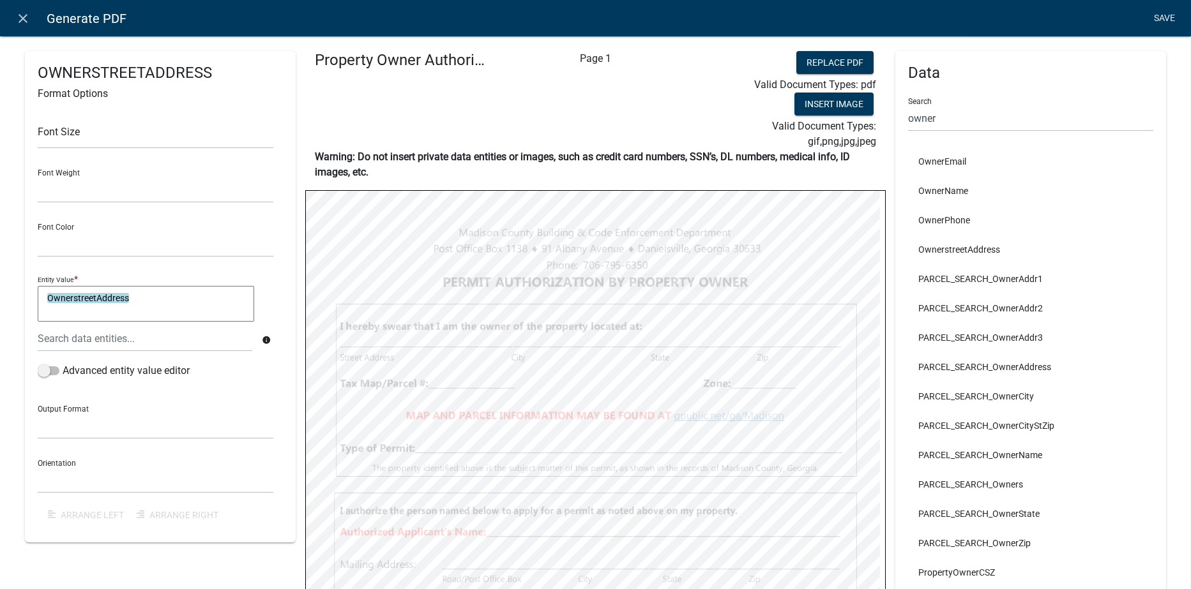
click at [1169, 18] on link "Save" at bounding box center [1165, 18] width 32 height 24
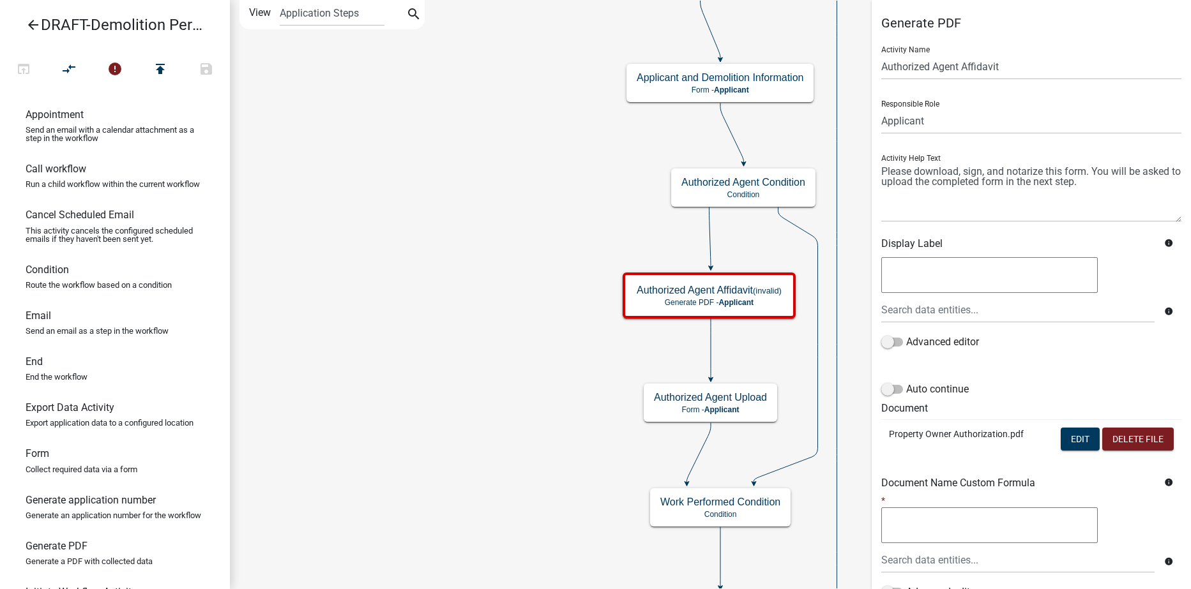
scroll to position [186, 0]
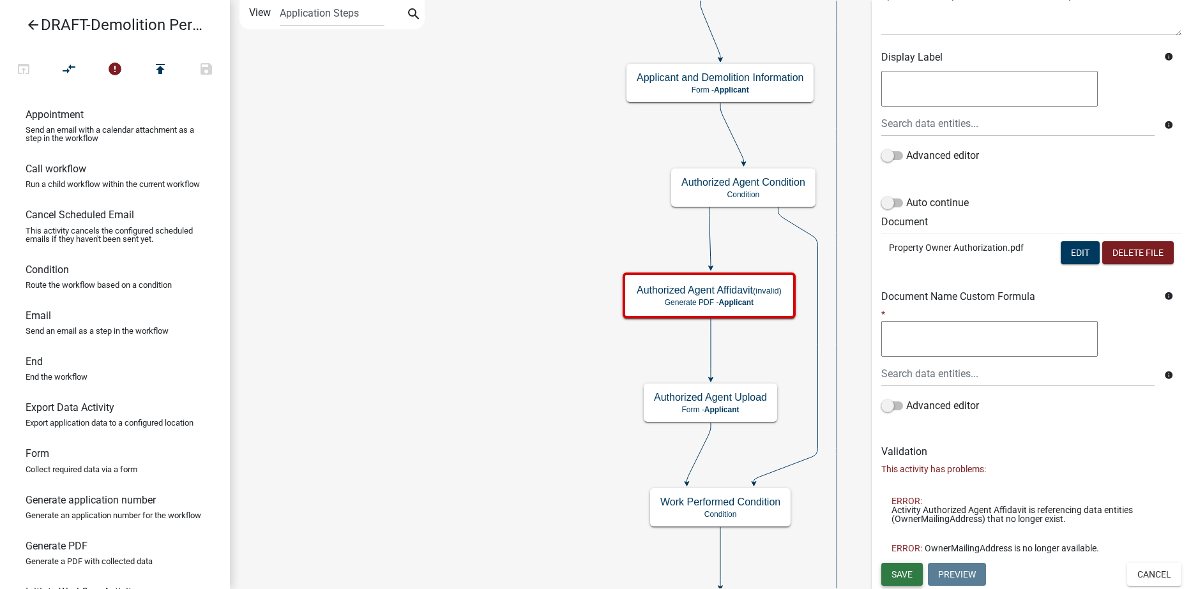
click at [911, 572] on span "Save" at bounding box center [902, 574] width 21 height 10
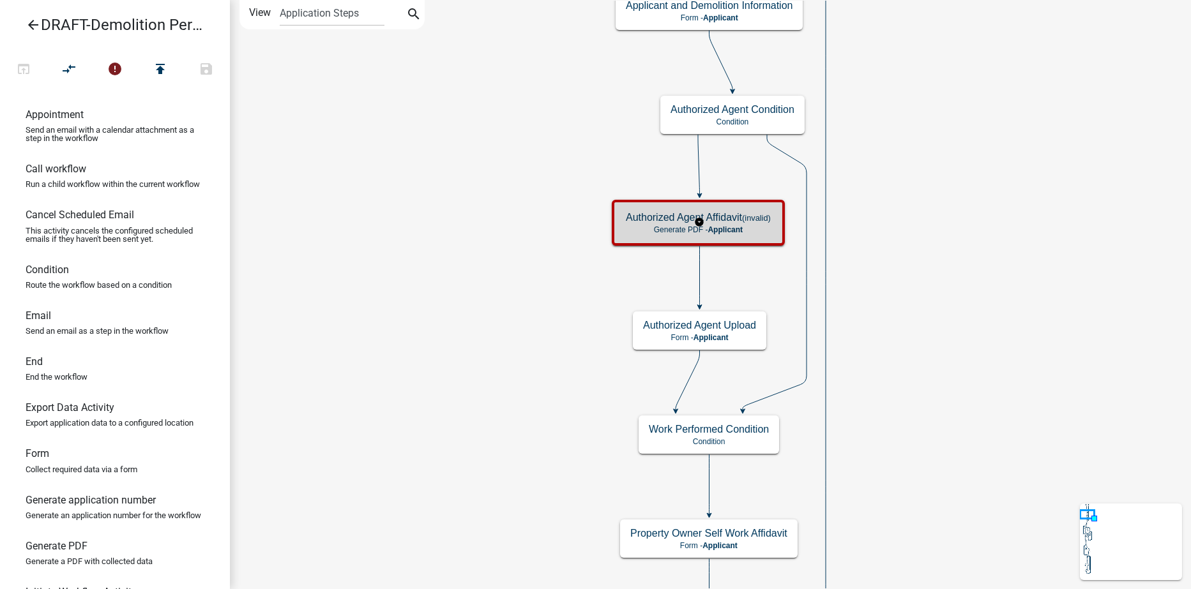
click at [644, 223] on h5 "Authorized Agent Affidavit (invalid)" at bounding box center [698, 217] width 145 height 12
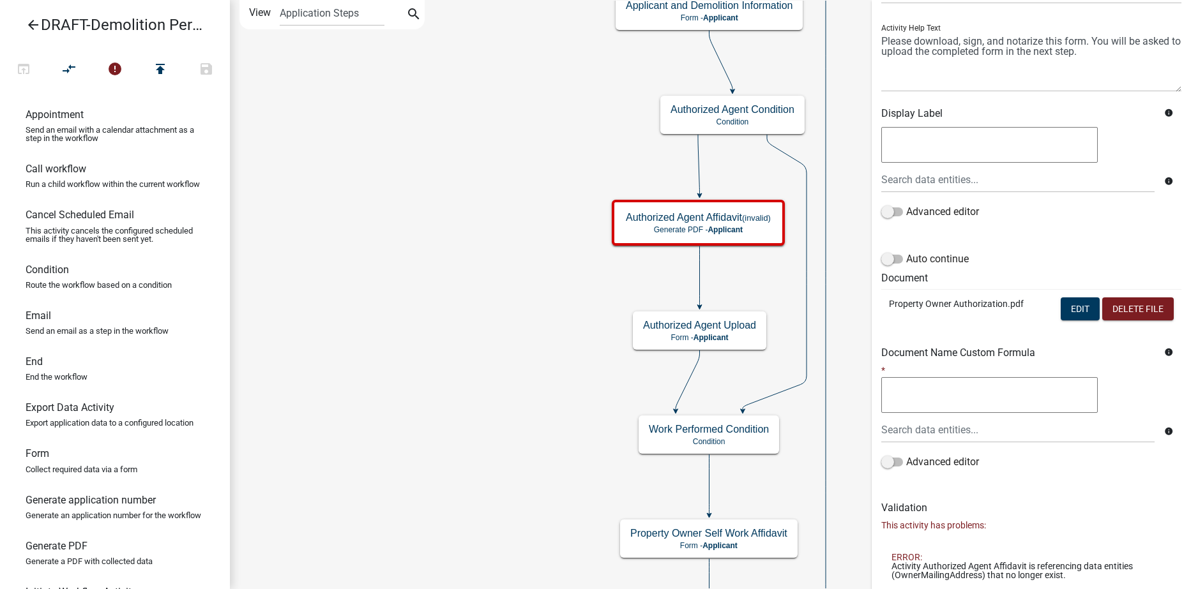
scroll to position [186, 0]
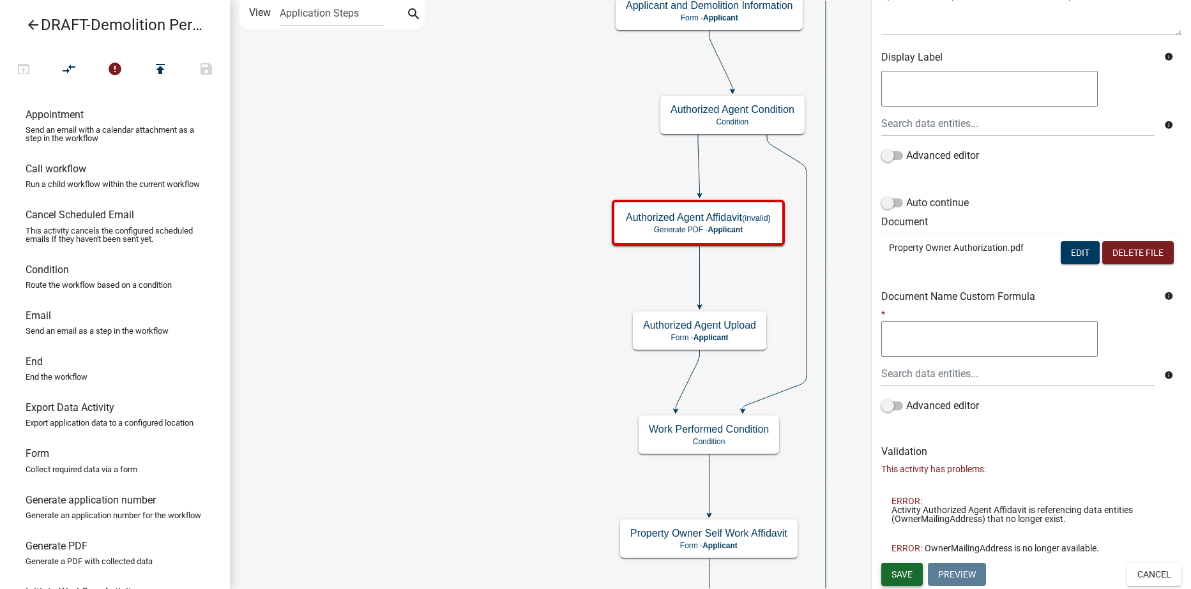
click at [907, 577] on span "Save" at bounding box center [902, 574] width 21 height 10
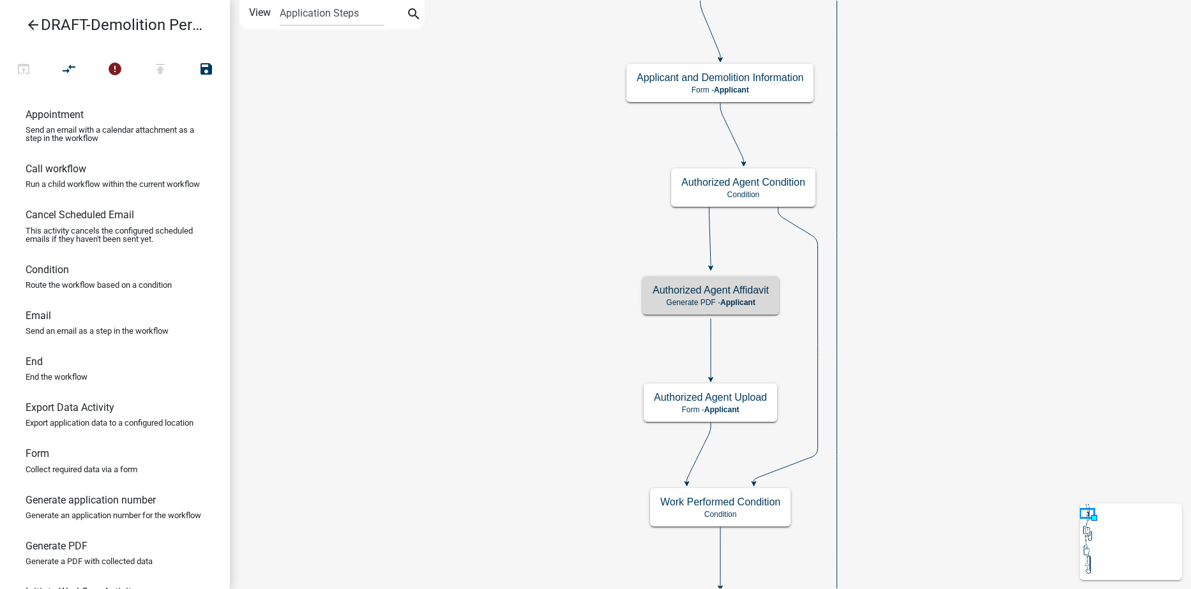
scroll to position [0, 0]
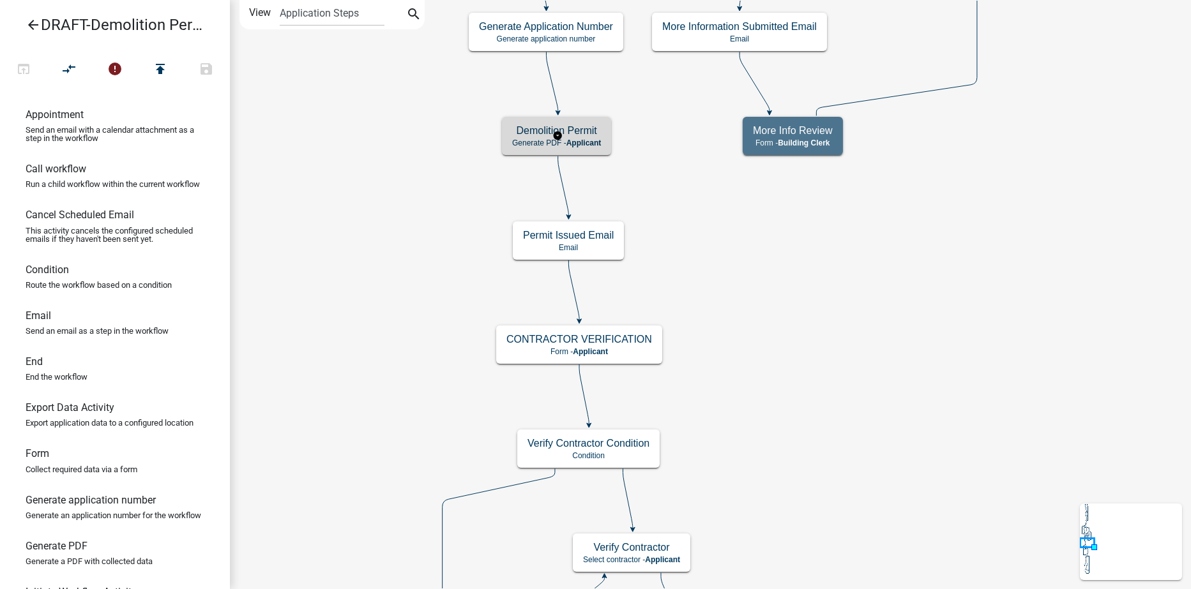
click at [598, 136] on h5 "Demolition Permit" at bounding box center [556, 131] width 89 height 12
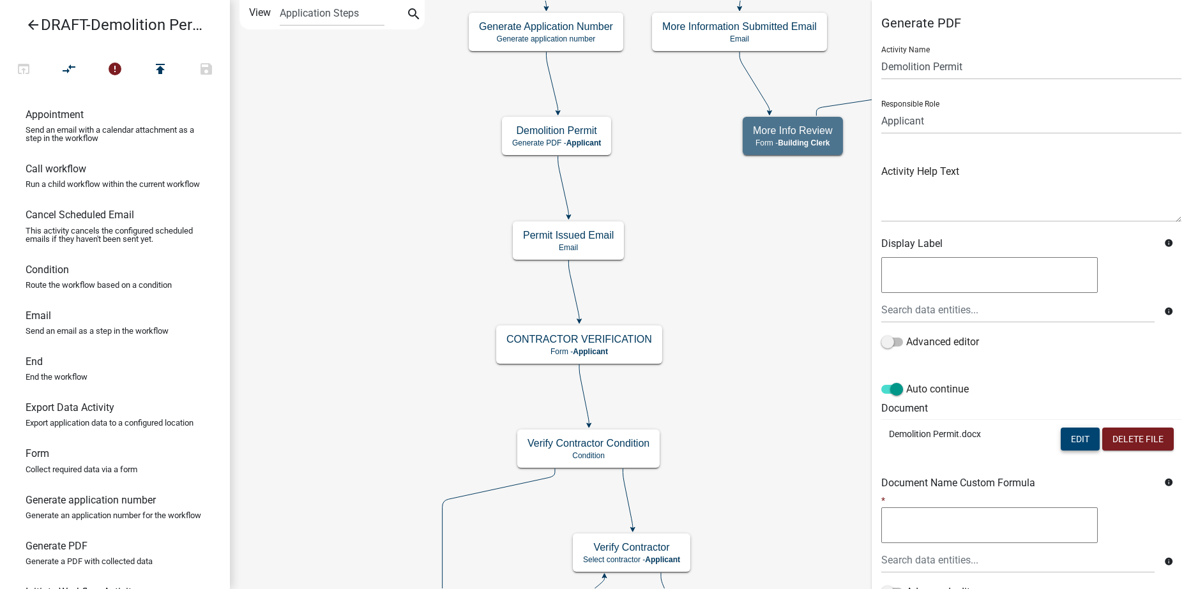
click at [1063, 431] on button "Edit" at bounding box center [1080, 439] width 39 height 23
